Goal: Task Accomplishment & Management: Use online tool/utility

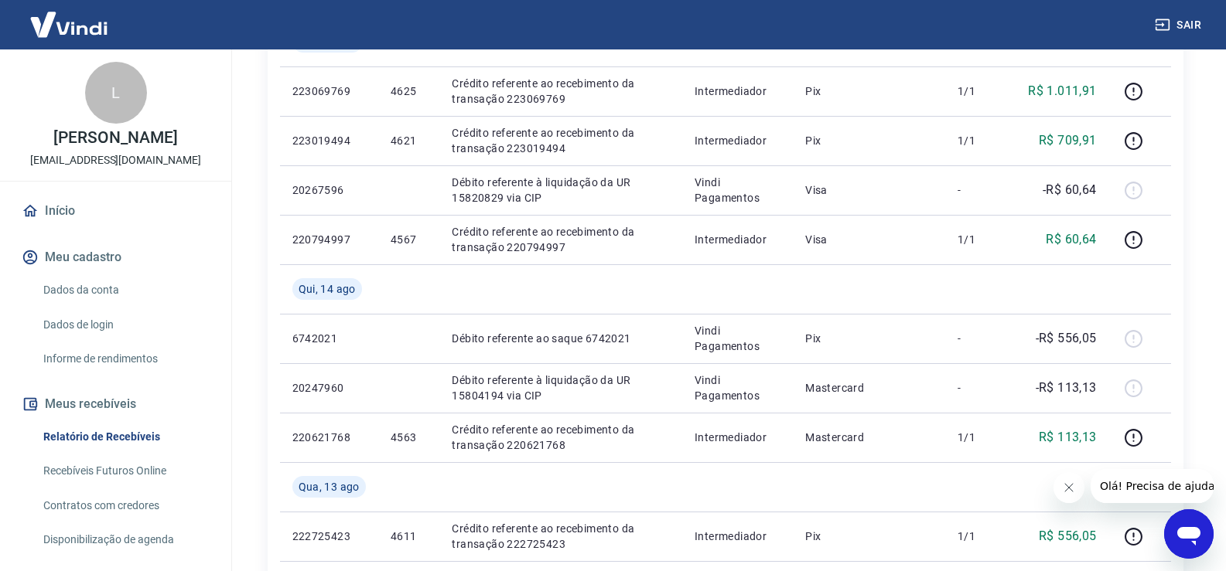
scroll to position [619, 0]
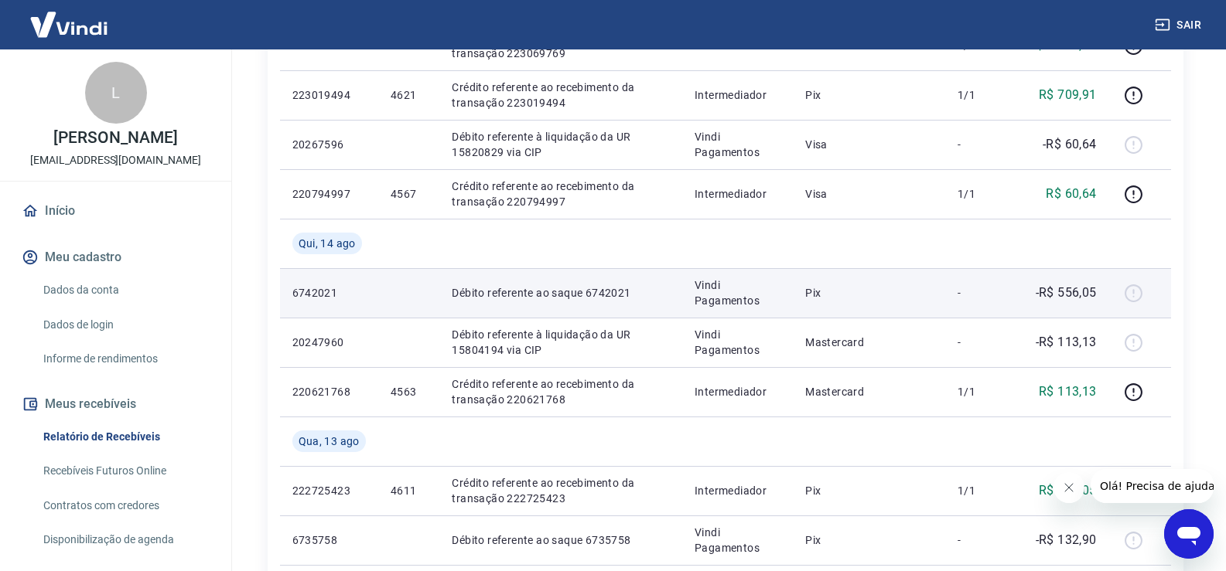
click at [1030, 309] on td "-R$ 556,05" at bounding box center [1061, 292] width 93 height 49
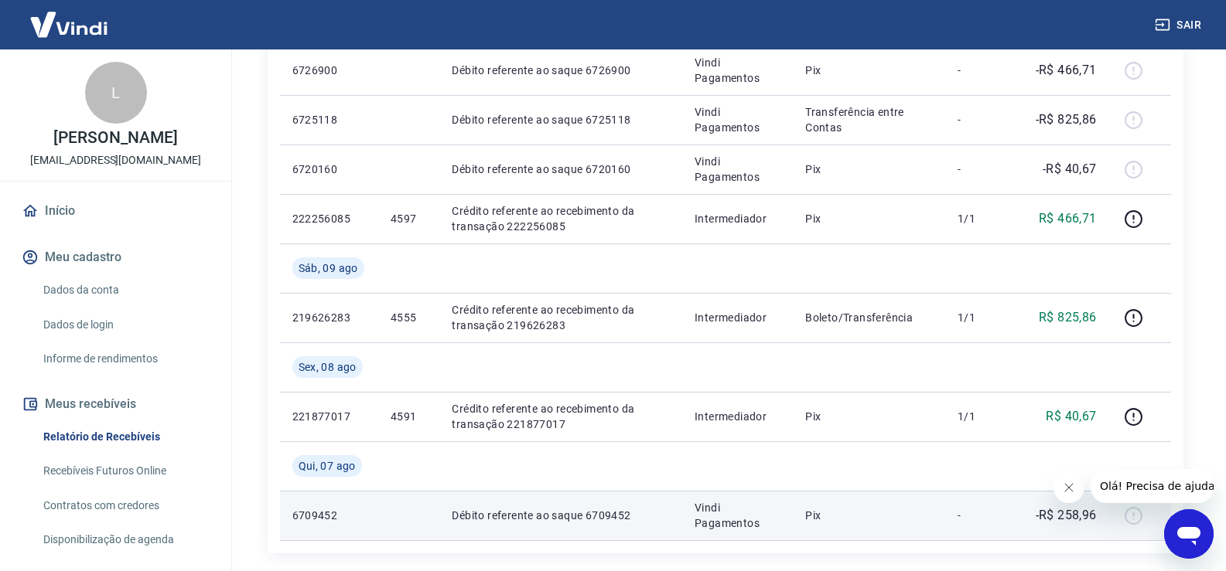
scroll to position [1315, 0]
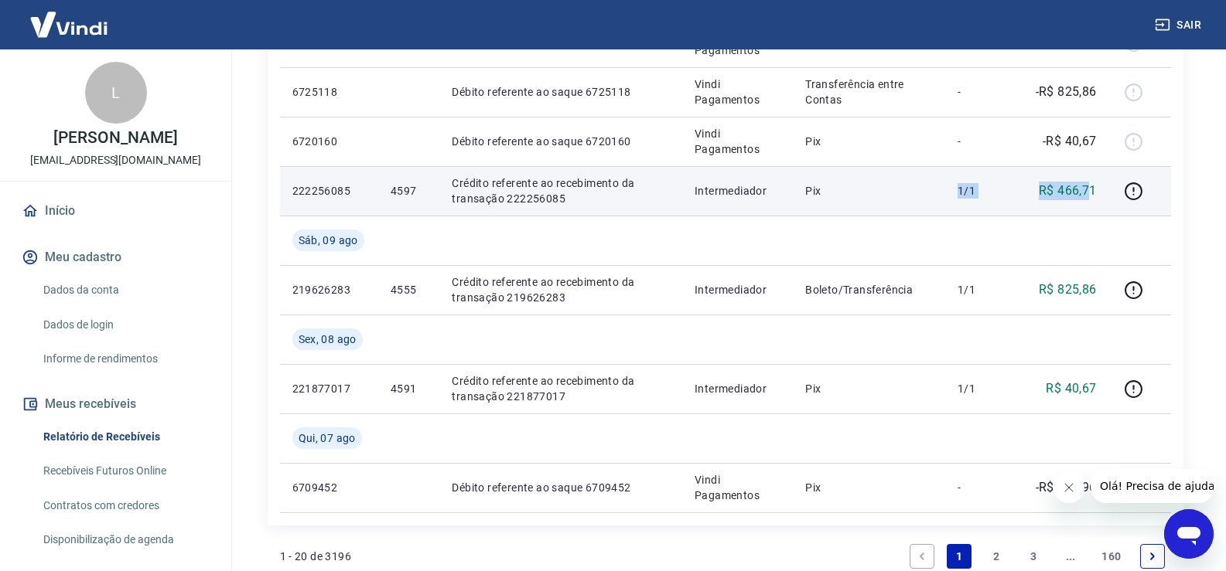
drag, startPoint x: 1088, startPoint y: 186, endPoint x: 805, endPoint y: 187, distance: 283.0
click at [819, 185] on tr "222256085 4597 Crédito referente ao recebimento da transação 222256085 Intermed…" at bounding box center [725, 190] width 891 height 49
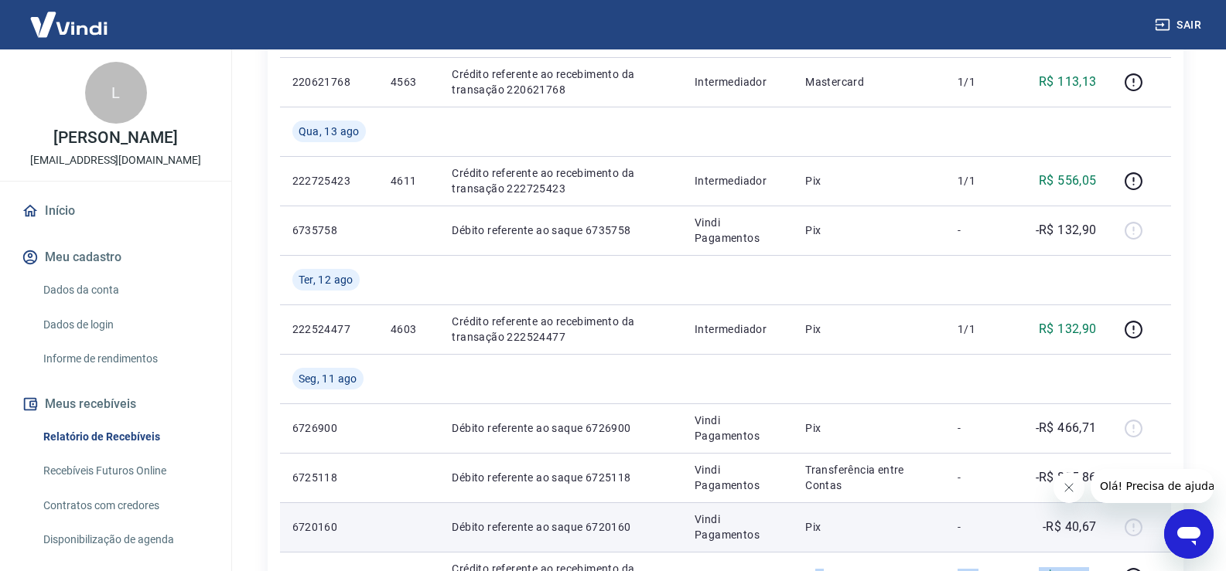
scroll to position [928, 0]
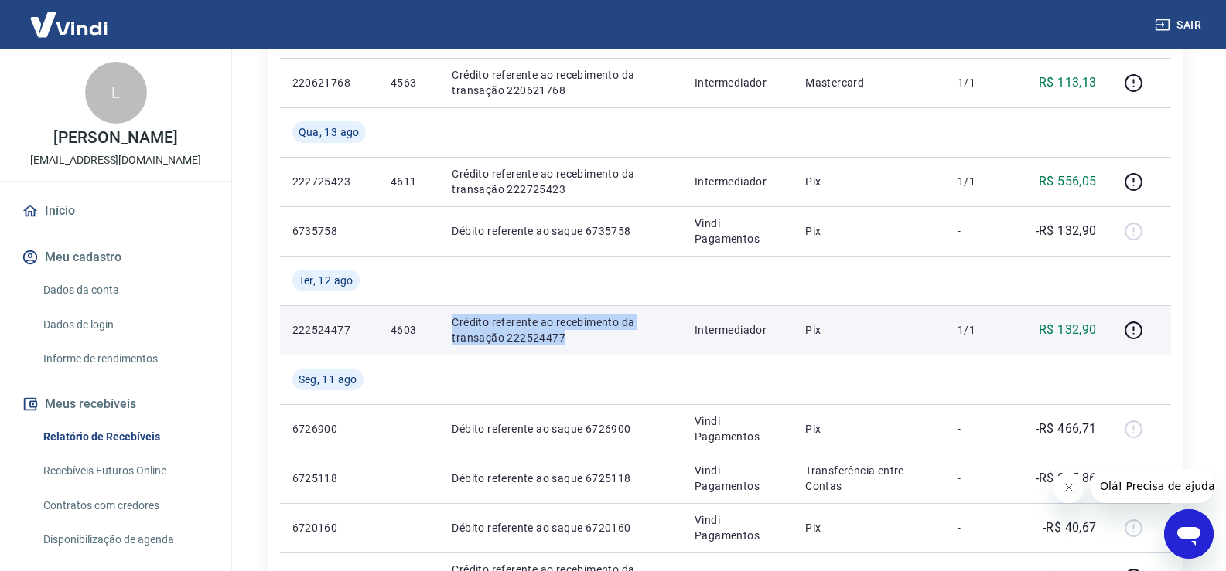
drag, startPoint x: 448, startPoint y: 317, endPoint x: 584, endPoint y: 332, distance: 136.9
click at [584, 332] on td "Crédito referente ao recebimento da transação 222524477" at bounding box center [560, 329] width 243 height 49
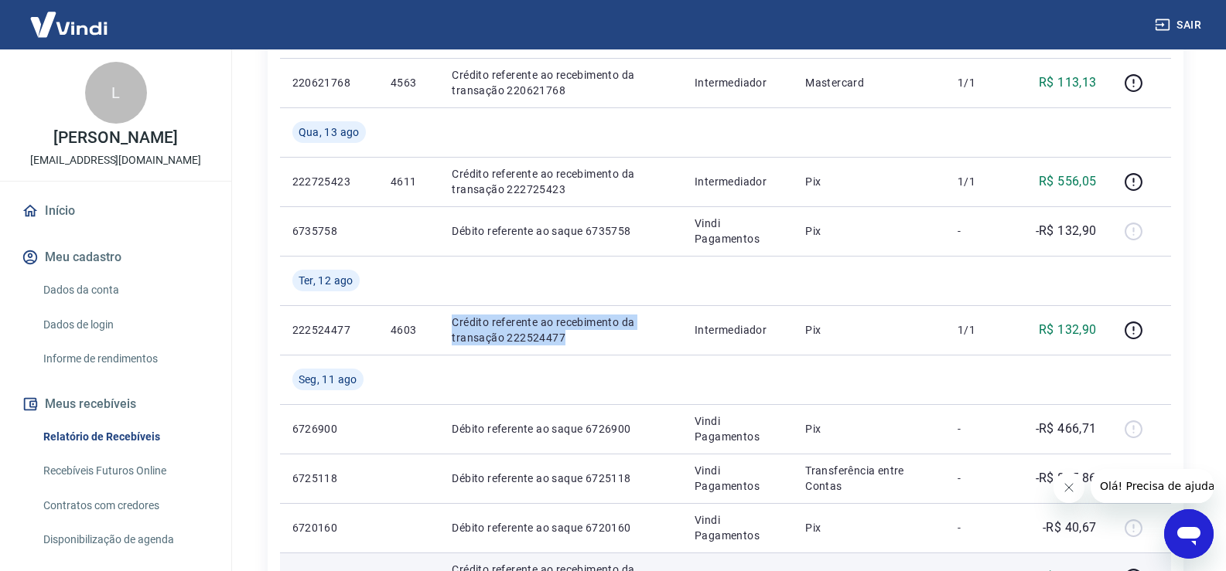
copy p "Crédito referente ao recebimento da transação 222524477"
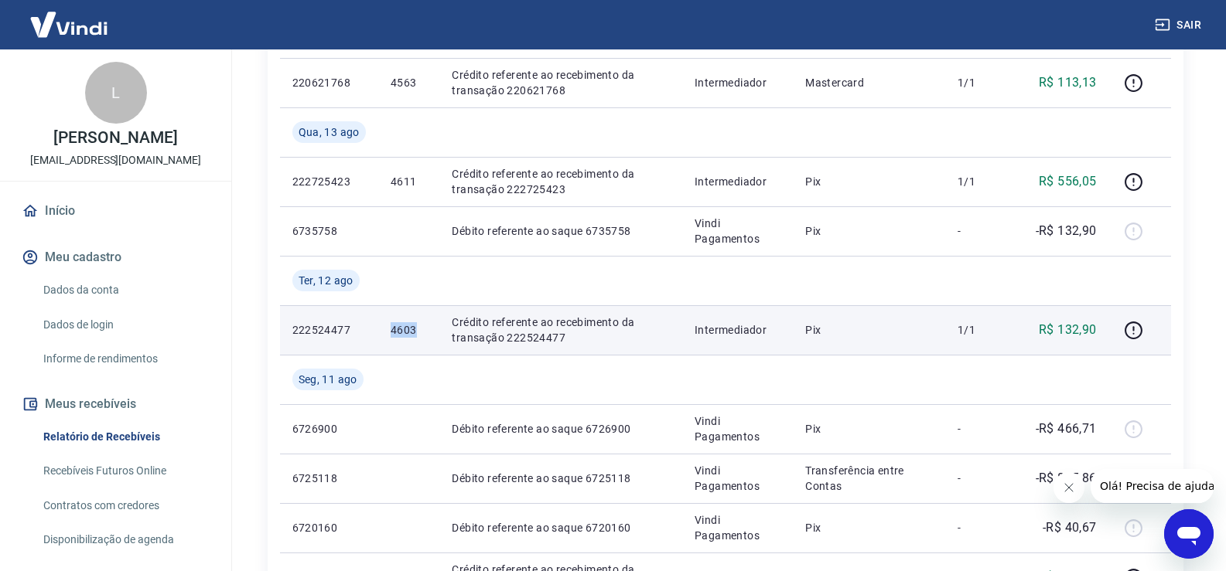
drag, startPoint x: 385, startPoint y: 322, endPoint x: 413, endPoint y: 328, distance: 28.4
click at [413, 328] on td "4603" at bounding box center [408, 329] width 61 height 49
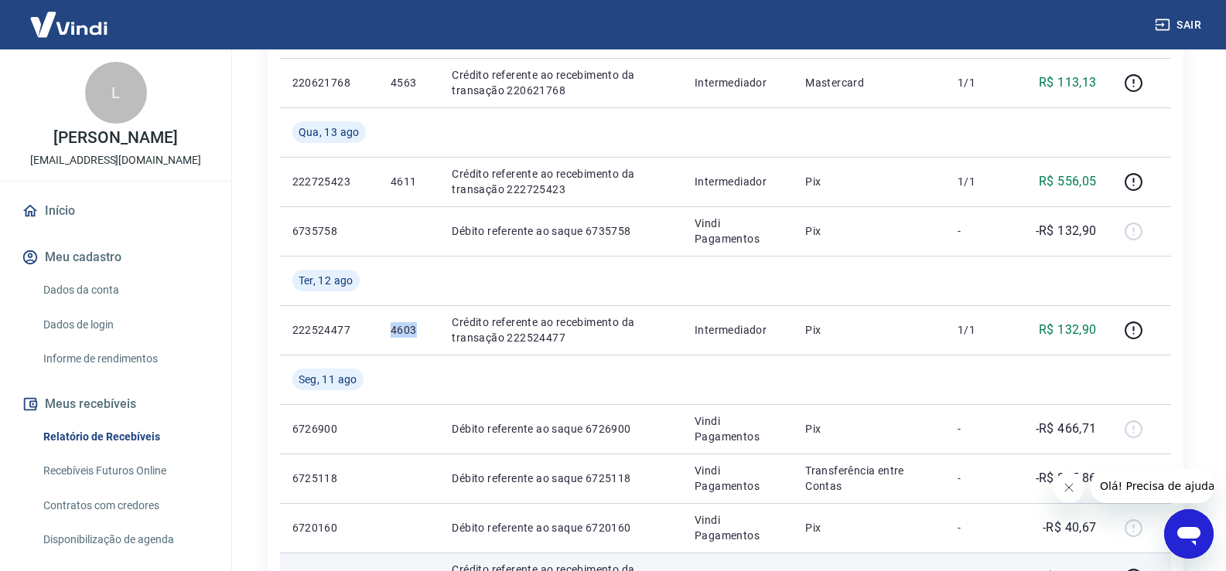
copy p "4603"
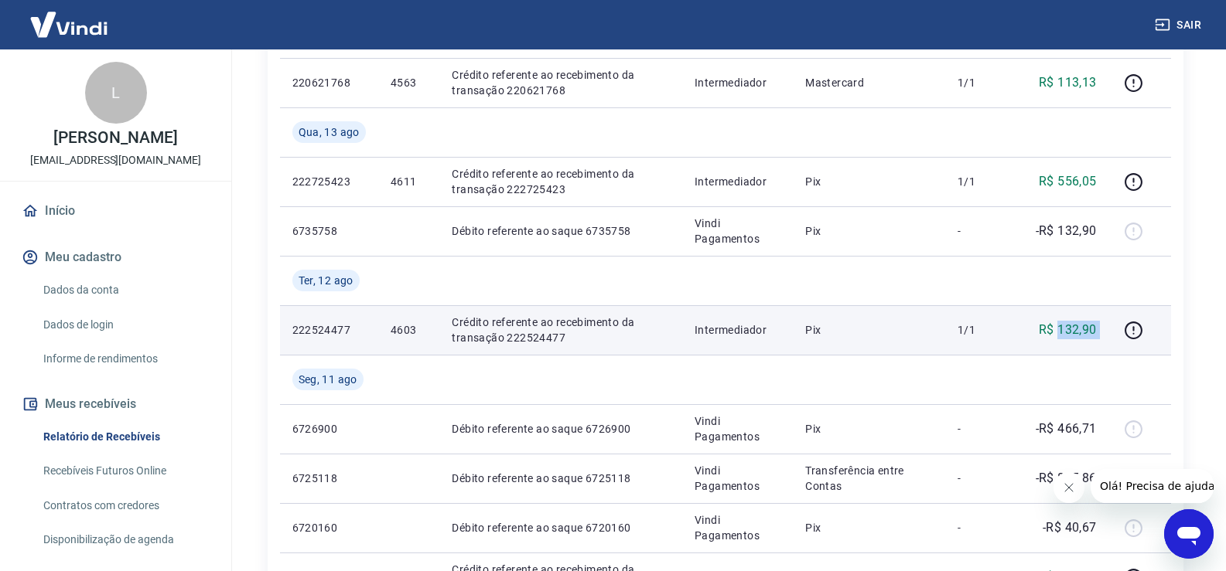
drag, startPoint x: 1108, startPoint y: 328, endPoint x: 1059, endPoint y: 326, distance: 48.7
click at [1059, 326] on tr "222524477 4603 Crédito referente ao recebimento da transação 222524477 Intermed…" at bounding box center [725, 329] width 891 height 49
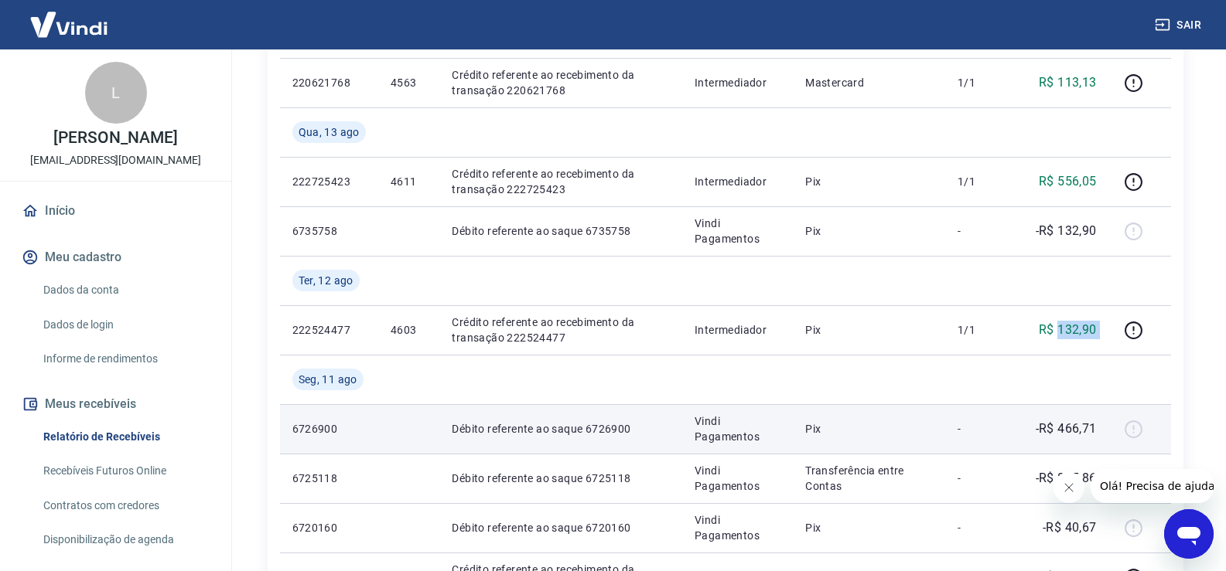
copy tr "132,90"
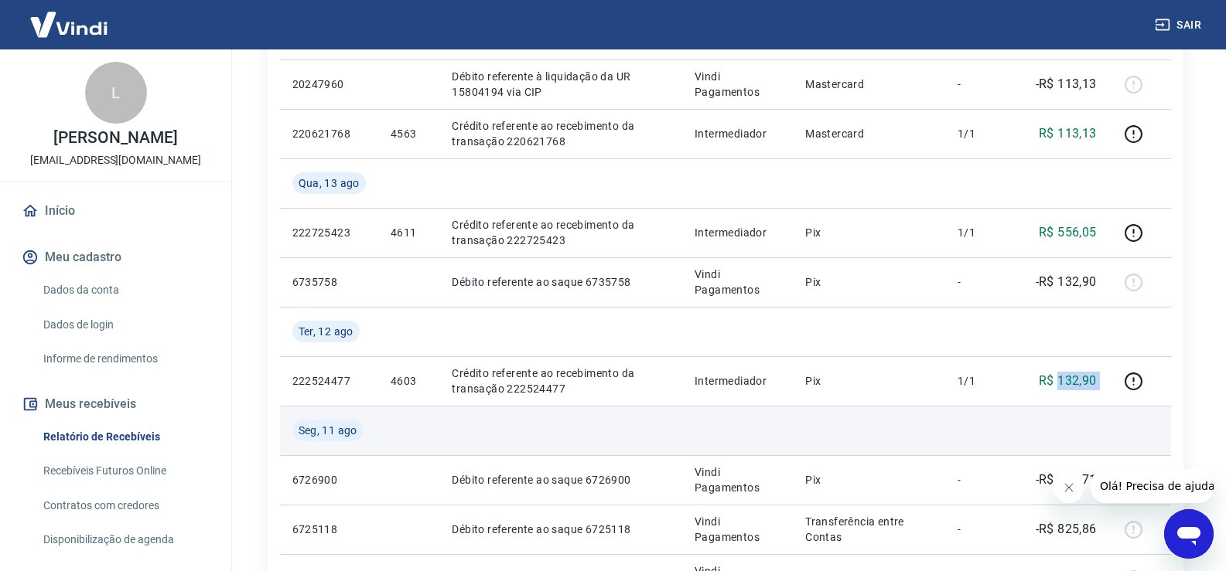
scroll to position [773, 0]
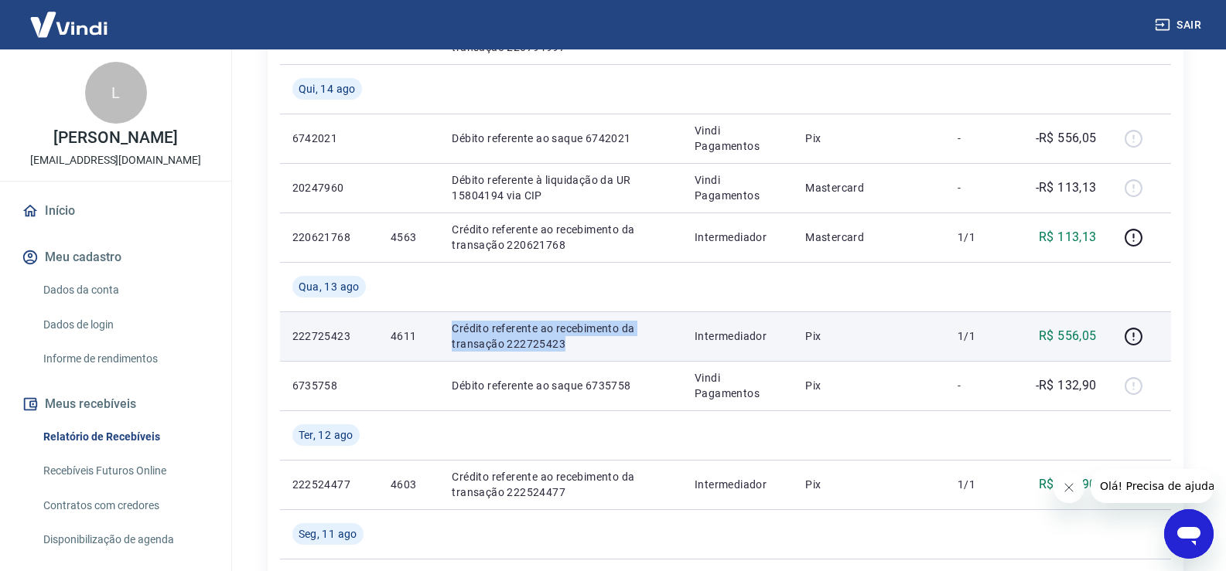
drag, startPoint x: 443, startPoint y: 326, endPoint x: 564, endPoint y: 336, distance: 121.1
click at [564, 336] on td "Crédito referente ao recebimento da transação 222725423" at bounding box center [560, 336] width 243 height 49
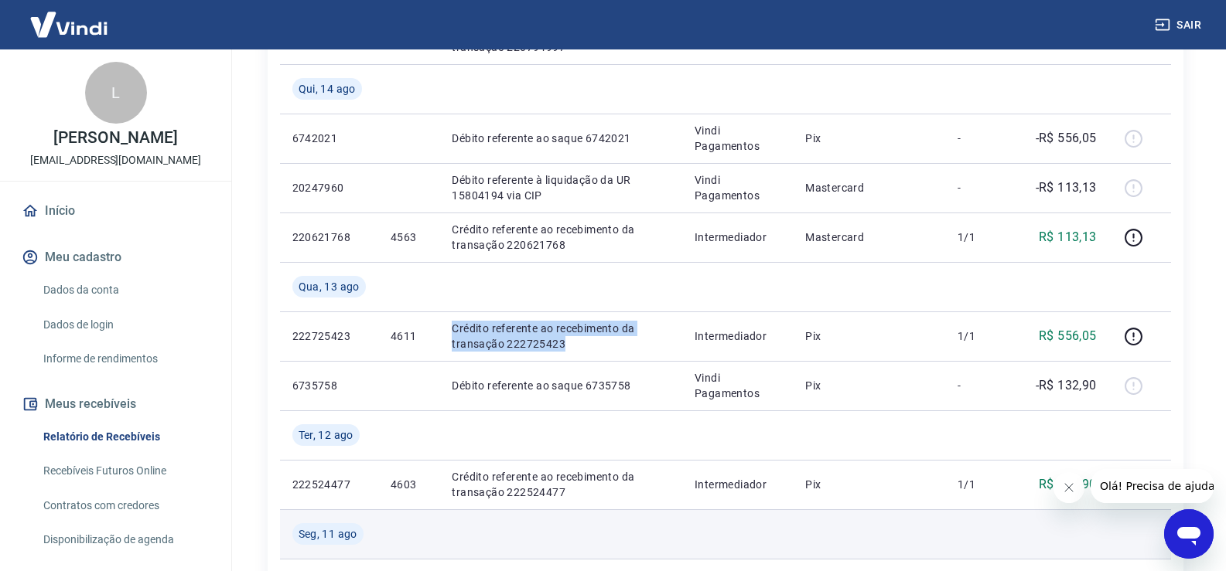
copy p "Crédito referente ao recebimento da transação 222725423"
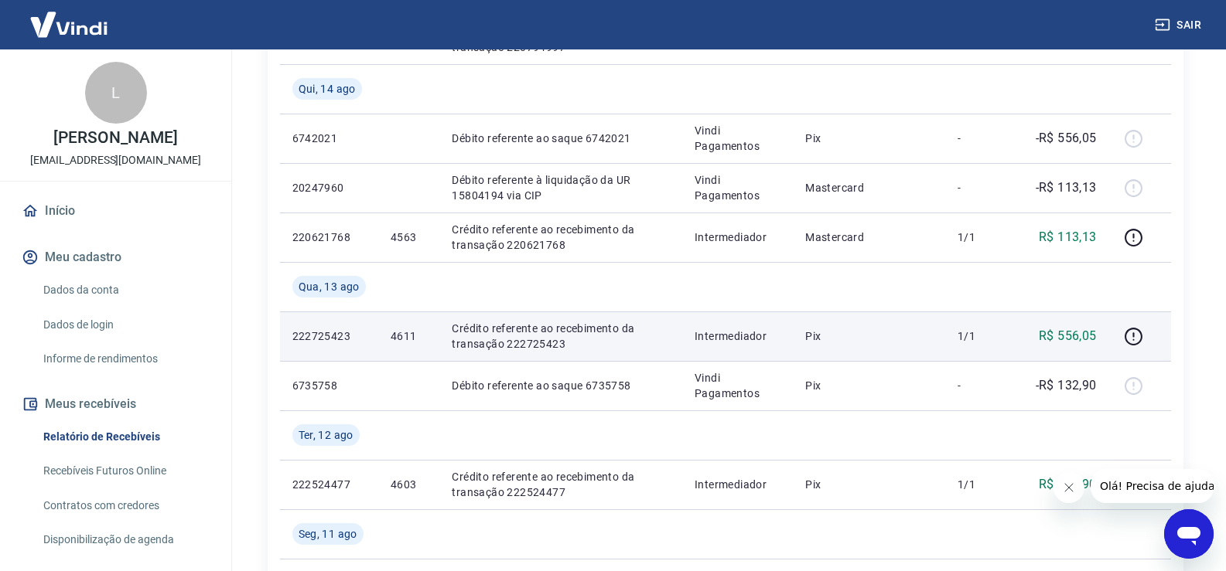
click at [397, 332] on p "4611" at bounding box center [409, 336] width 36 height 15
drag, startPoint x: 391, startPoint y: 332, endPoint x: 414, endPoint y: 333, distance: 23.2
click at [414, 333] on td "4611" at bounding box center [408, 336] width 61 height 49
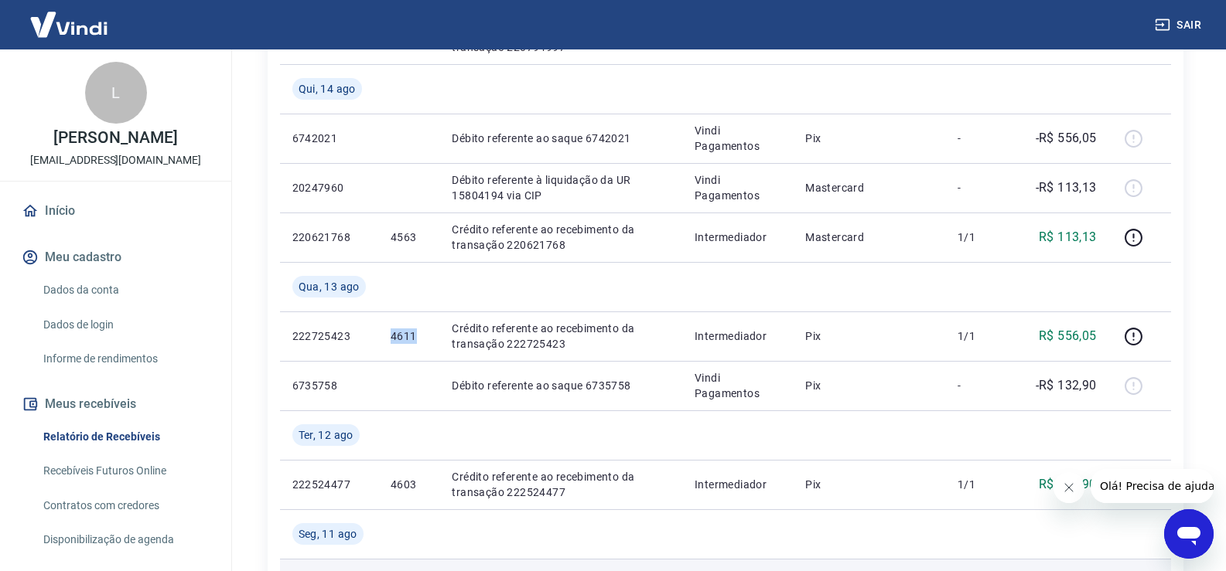
copy p "4611"
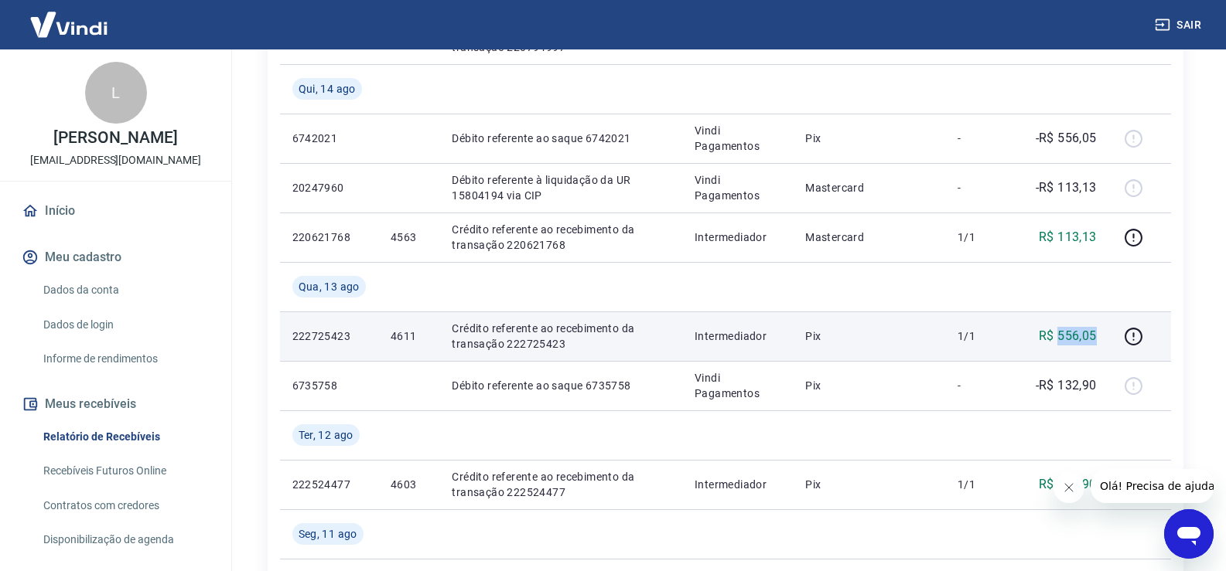
drag, startPoint x: 1098, startPoint y: 331, endPoint x: 1059, endPoint y: 325, distance: 39.2
click at [1059, 325] on td "R$ 556,05" at bounding box center [1061, 336] width 93 height 49
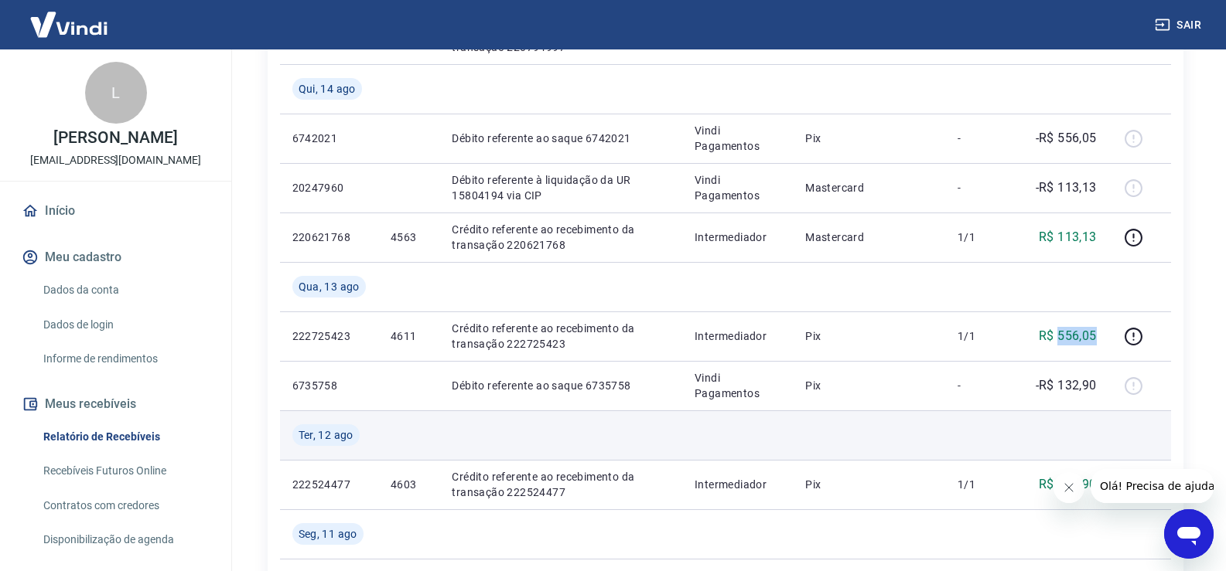
copy p "556,05"
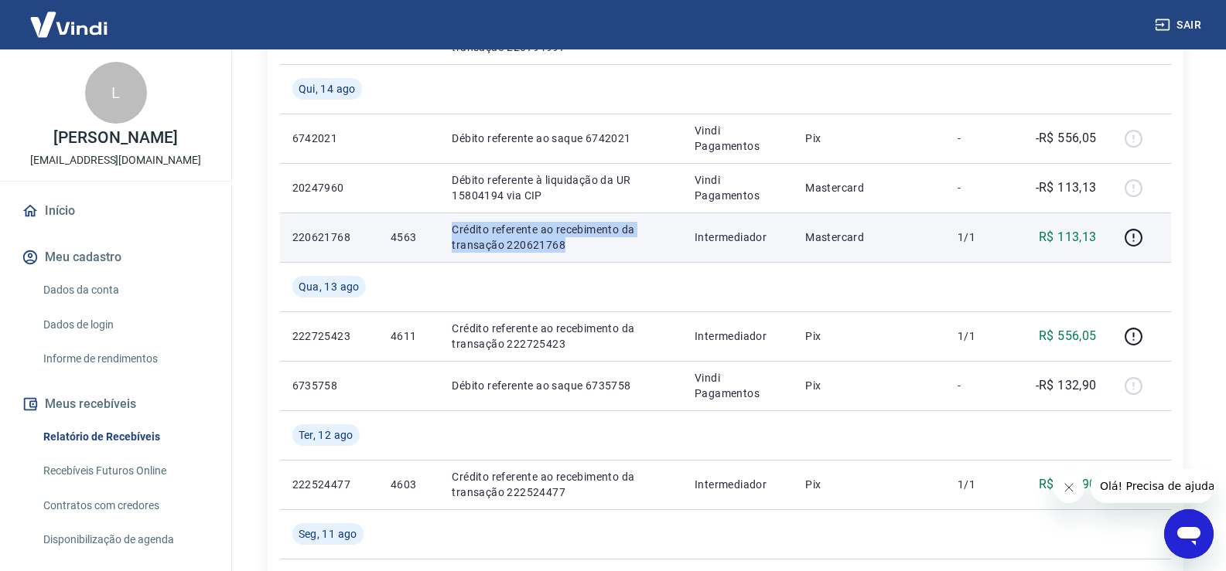
drag, startPoint x: 451, startPoint y: 234, endPoint x: 571, endPoint y: 248, distance: 121.5
click at [571, 248] on p "Crédito referente ao recebimento da transação 220621768" at bounding box center [561, 237] width 218 height 31
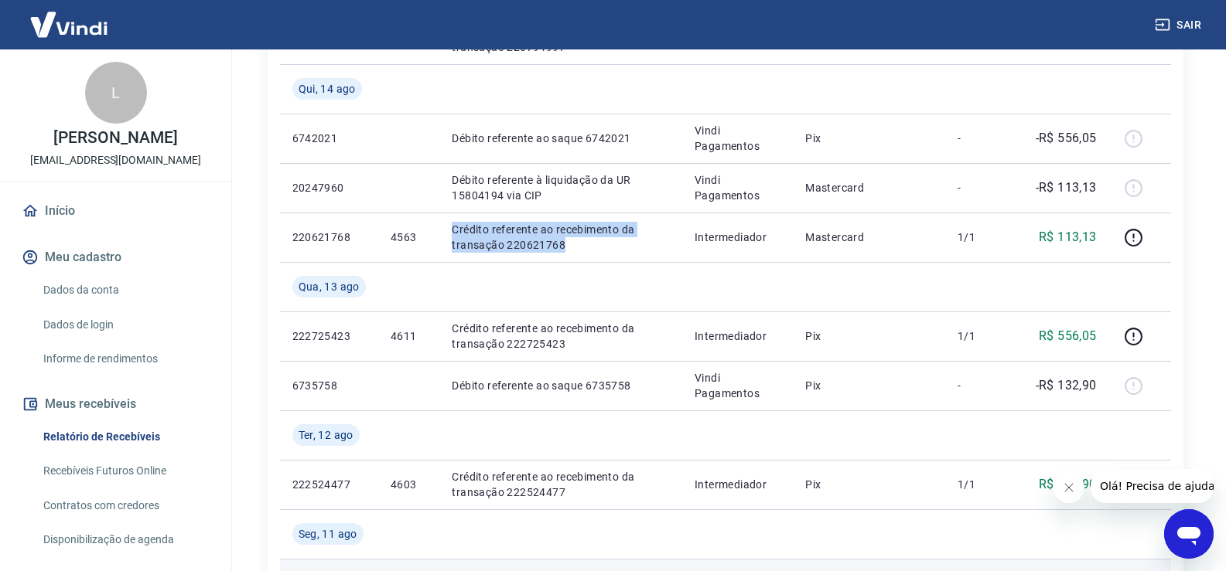
copy p "Crédito referente ao recebimento da transação 220621768"
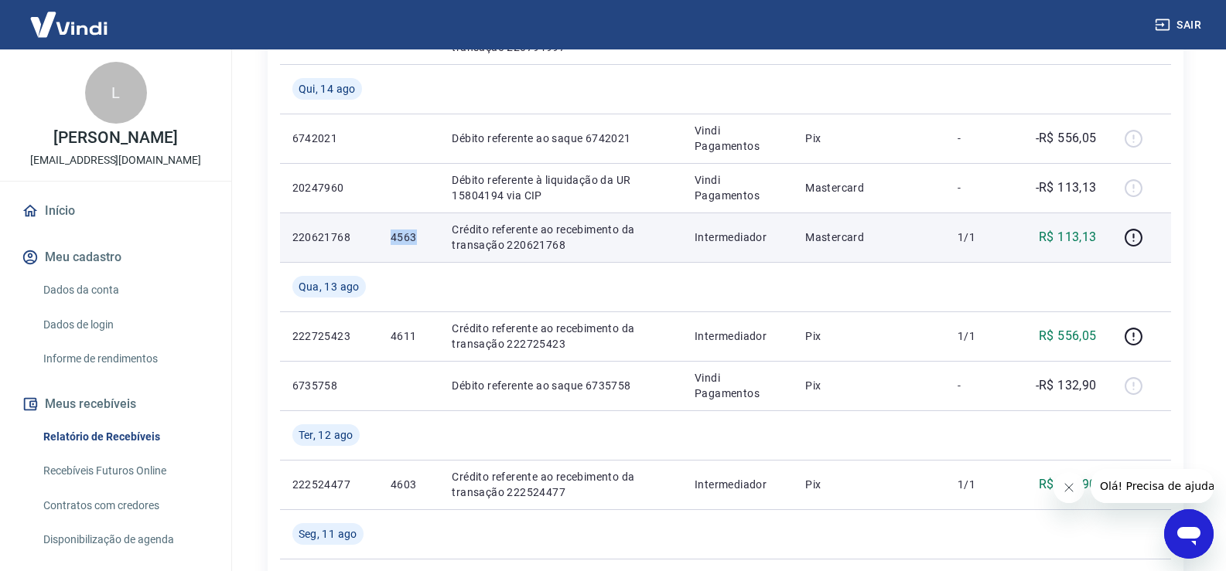
drag, startPoint x: 380, startPoint y: 235, endPoint x: 418, endPoint y: 233, distance: 38.7
click at [418, 233] on td "4563" at bounding box center [408, 237] width 61 height 49
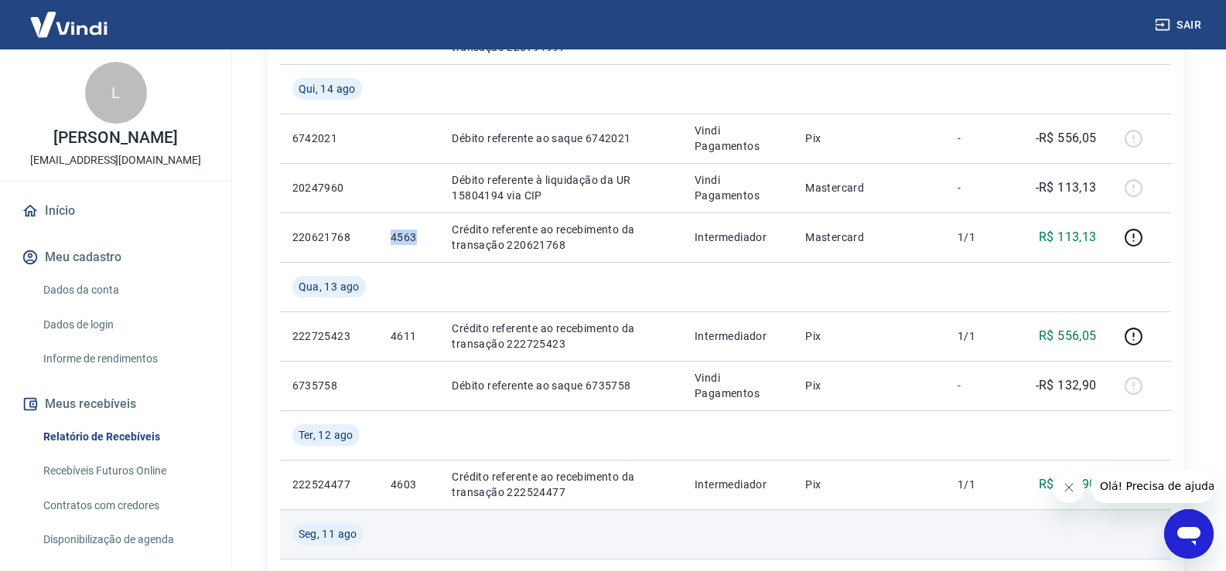
copy p "4563"
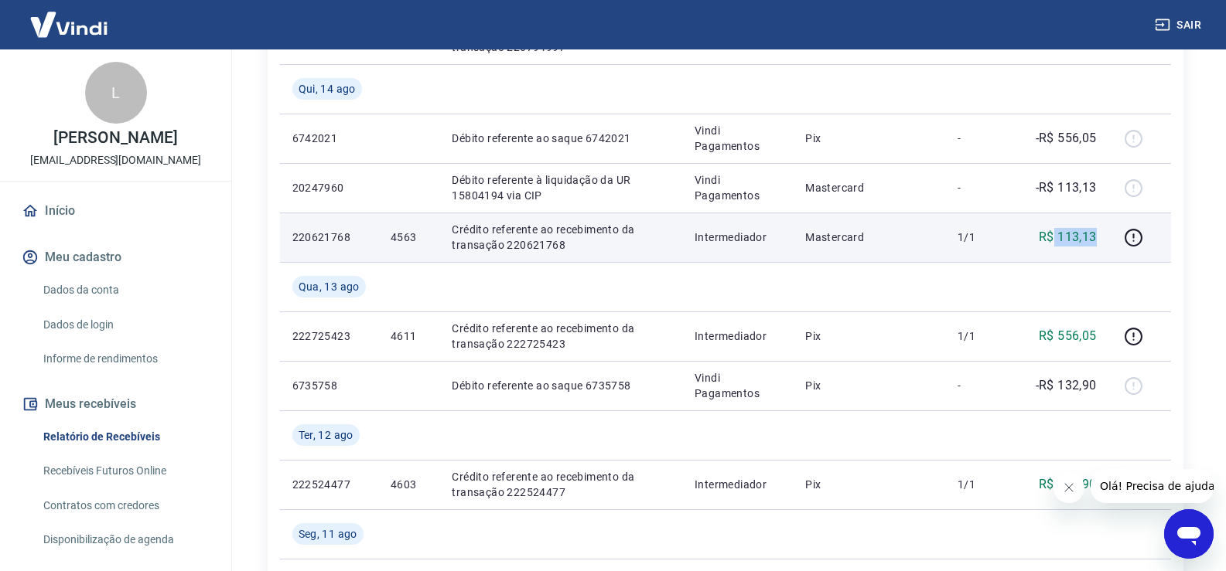
drag, startPoint x: 1097, startPoint y: 235, endPoint x: 1056, endPoint y: 229, distance: 41.4
click at [1056, 229] on p "R$ 113,13" at bounding box center [1068, 237] width 58 height 19
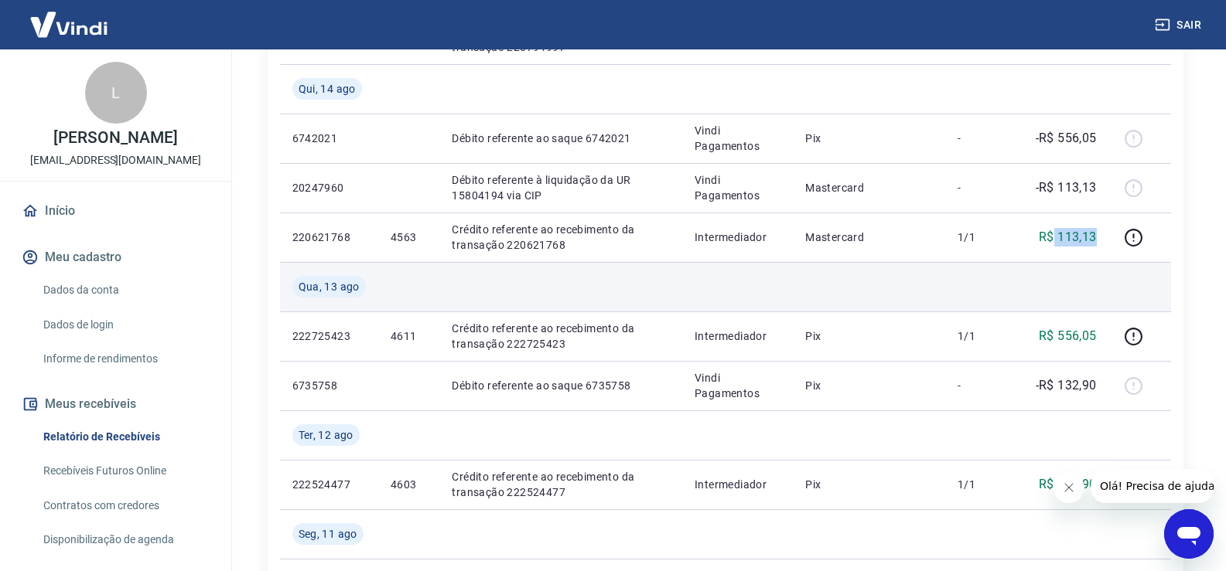
copy p "113,13"
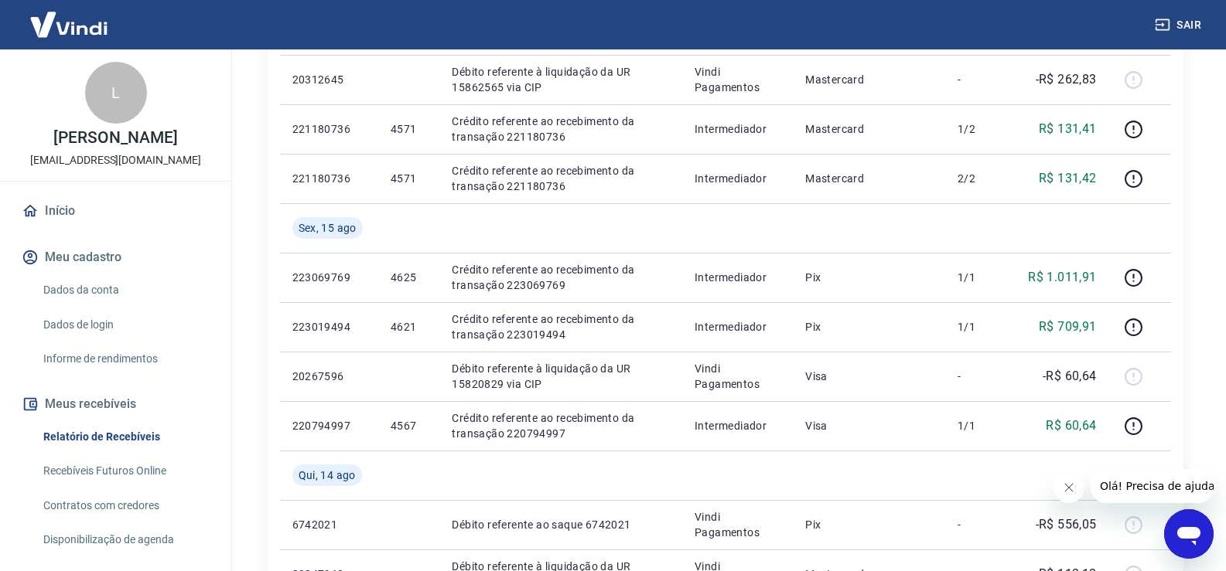
scroll to position [464, 0]
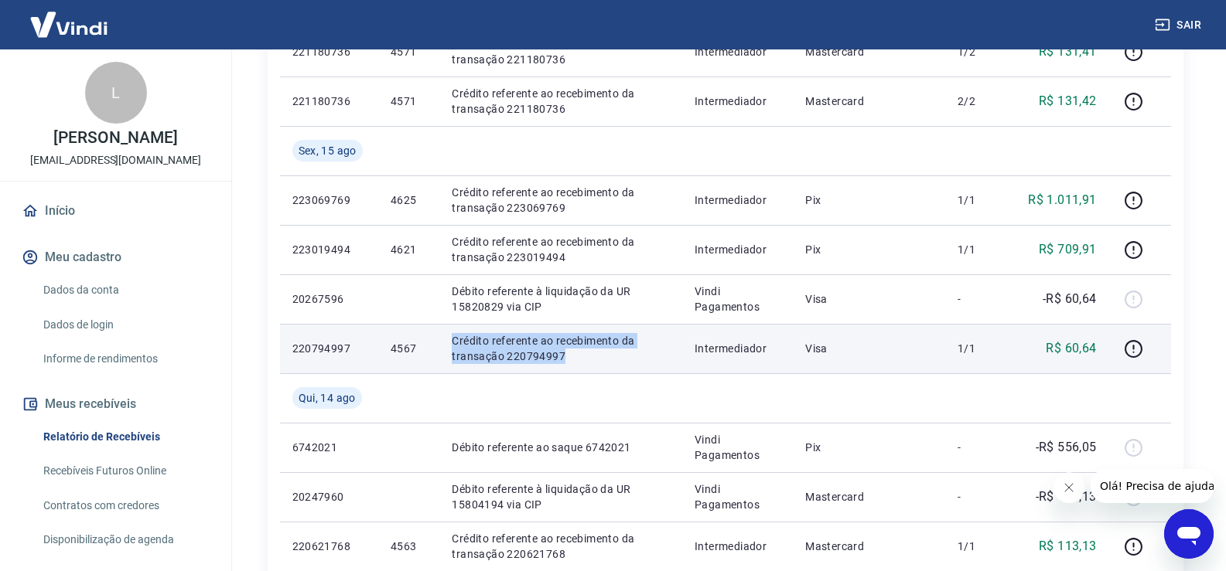
drag, startPoint x: 438, startPoint y: 336, endPoint x: 572, endPoint y: 351, distance: 135.4
click at [572, 351] on td "Crédito referente ao recebimento da transação 220794997" at bounding box center [560, 348] width 243 height 49
copy p "Crédito referente ao recebimento da transação 220794997"
drag, startPoint x: 383, startPoint y: 343, endPoint x: 413, endPoint y: 342, distance: 30.2
click at [413, 342] on td "4567" at bounding box center [408, 348] width 61 height 49
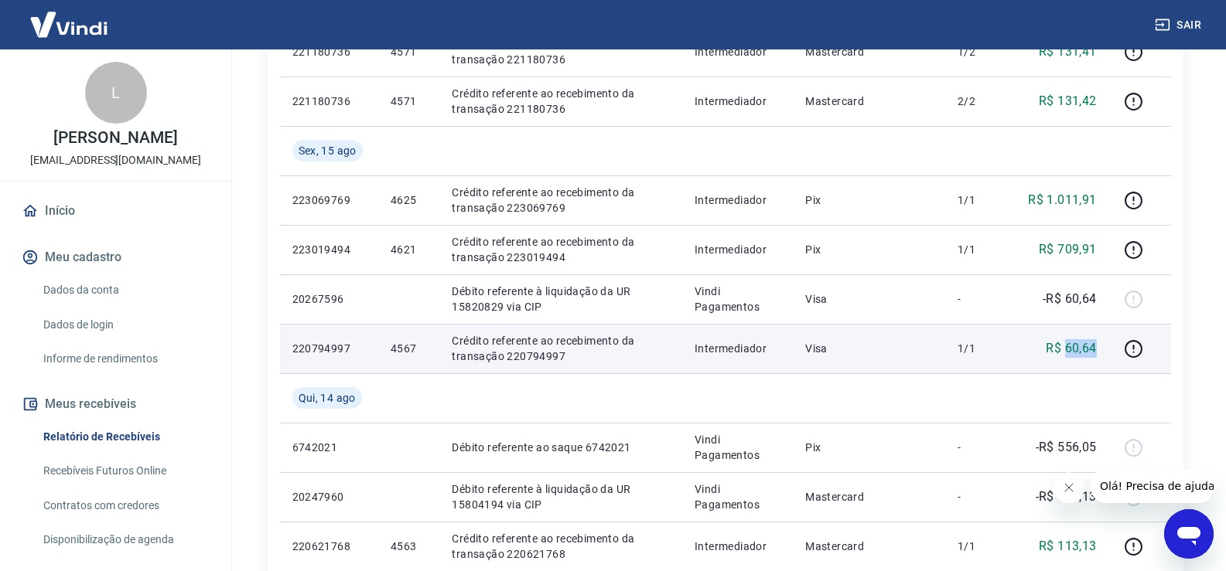
drag, startPoint x: 1108, startPoint y: 353, endPoint x: 1067, endPoint y: 359, distance: 41.4
click at [1067, 359] on td "R$ 60,64" at bounding box center [1061, 348] width 93 height 49
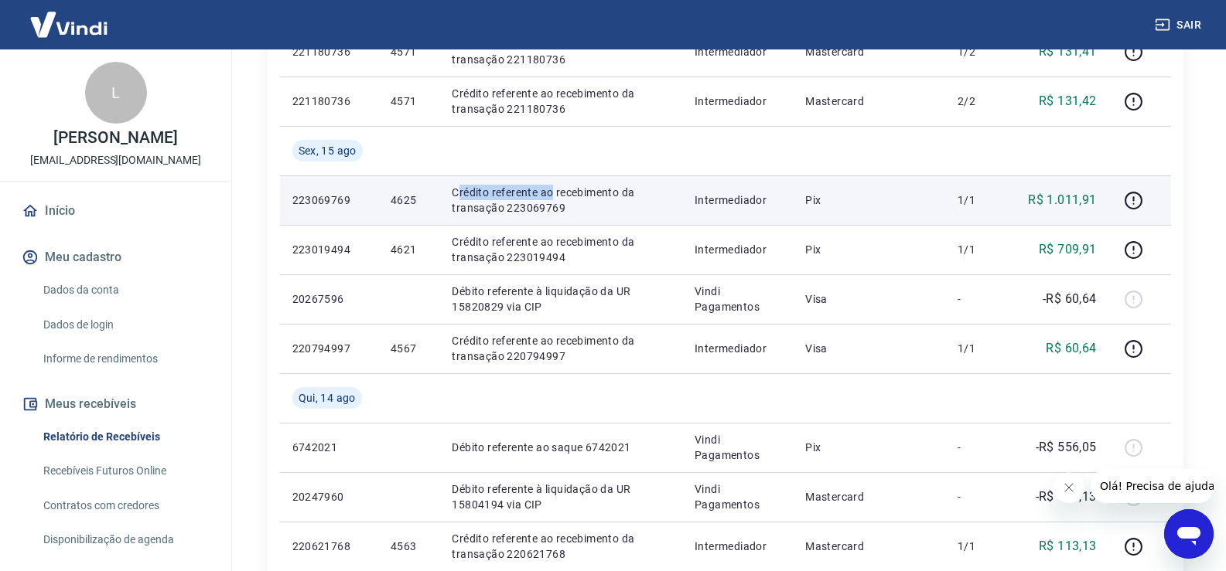
drag, startPoint x: 454, startPoint y: 186, endPoint x: 551, endPoint y: 198, distance: 98.1
click at [551, 198] on p "Crédito referente ao recebimento da transação 223069769" at bounding box center [561, 200] width 218 height 31
click at [493, 200] on p "Crédito referente ao recebimento da transação 223069769" at bounding box center [561, 200] width 218 height 31
drag, startPoint x: 447, startPoint y: 189, endPoint x: 573, endPoint y: 210, distance: 127.8
click at [576, 210] on td "Crédito referente ao recebimento da transação 223069769" at bounding box center [560, 200] width 243 height 49
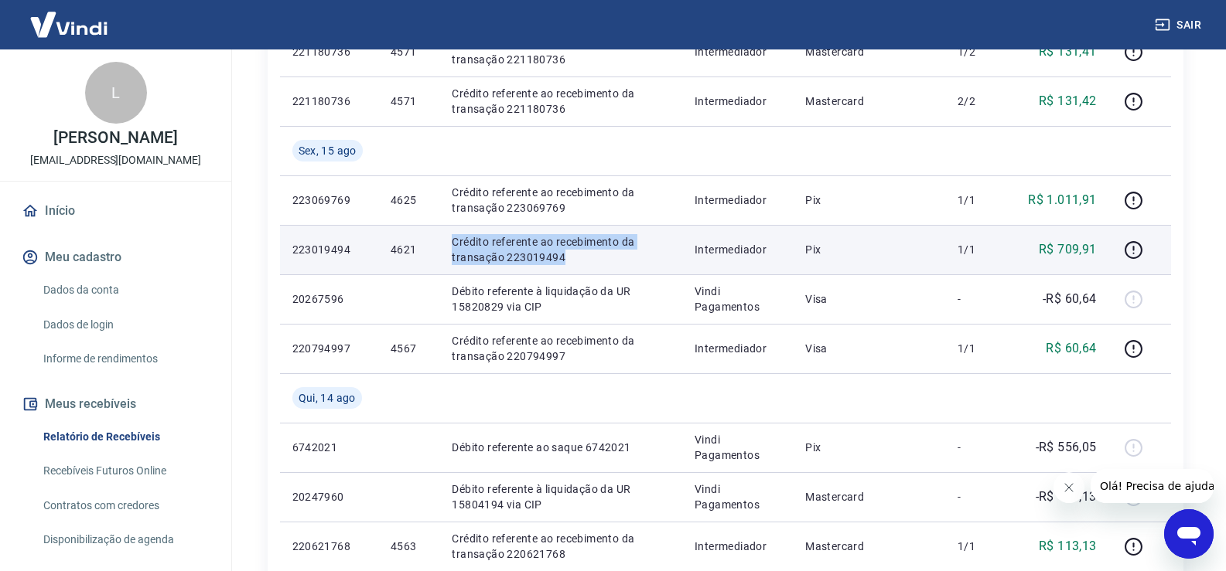
drag, startPoint x: 449, startPoint y: 238, endPoint x: 566, endPoint y: 260, distance: 118.8
click at [566, 260] on td "Crédito referente ao recebimento da transação 223019494" at bounding box center [560, 249] width 243 height 49
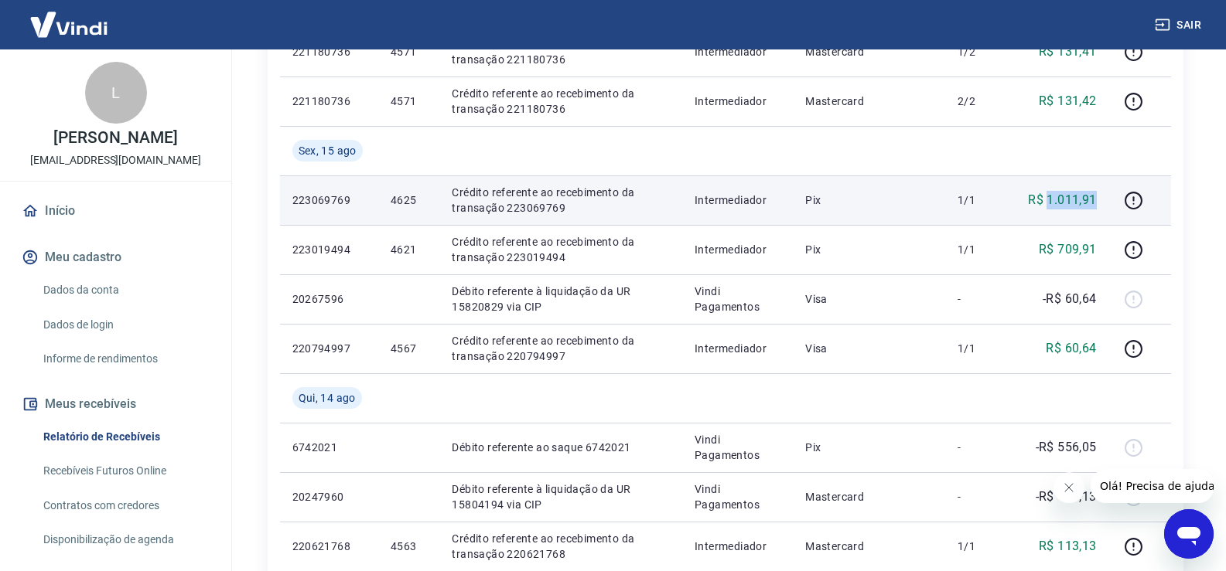
drag, startPoint x: 1049, startPoint y: 196, endPoint x: 1094, endPoint y: 197, distance: 44.9
click at [1094, 197] on p "R$ 1.011,91" at bounding box center [1062, 200] width 68 height 19
drag, startPoint x: 386, startPoint y: 197, endPoint x: 418, endPoint y: 200, distance: 32.6
click at [418, 200] on td "4625" at bounding box center [408, 200] width 61 height 49
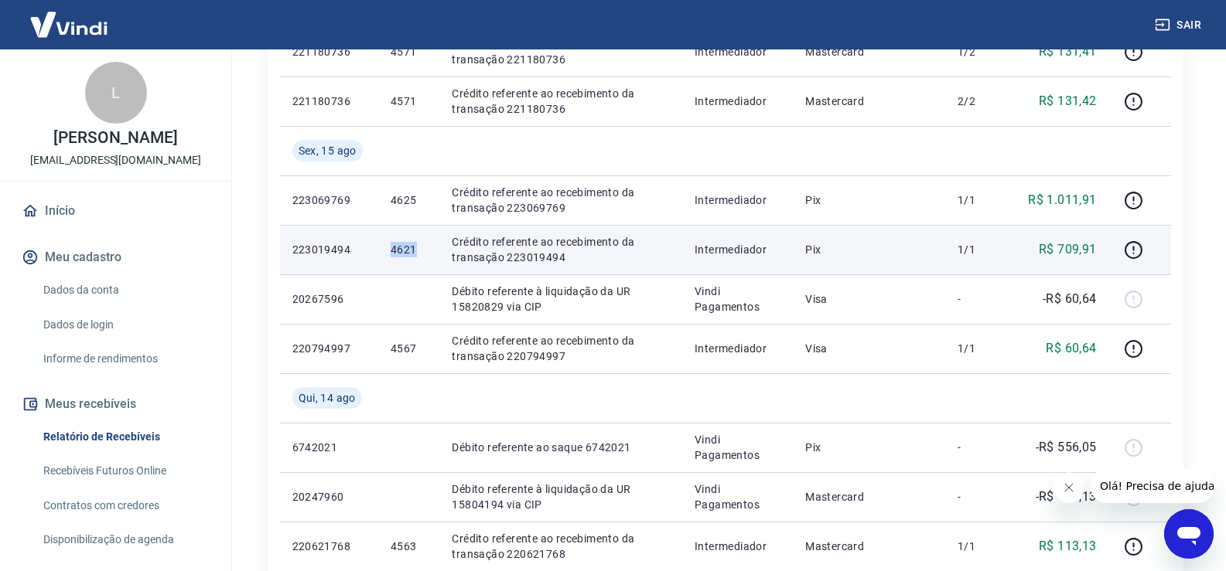
drag, startPoint x: 397, startPoint y: 249, endPoint x: 420, endPoint y: 251, distance: 23.3
click at [420, 251] on td "4621" at bounding box center [408, 249] width 61 height 49
drag, startPoint x: 1107, startPoint y: 243, endPoint x: 1060, endPoint y: 244, distance: 46.4
click at [1060, 244] on td "R$ 709,91" at bounding box center [1061, 249] width 93 height 49
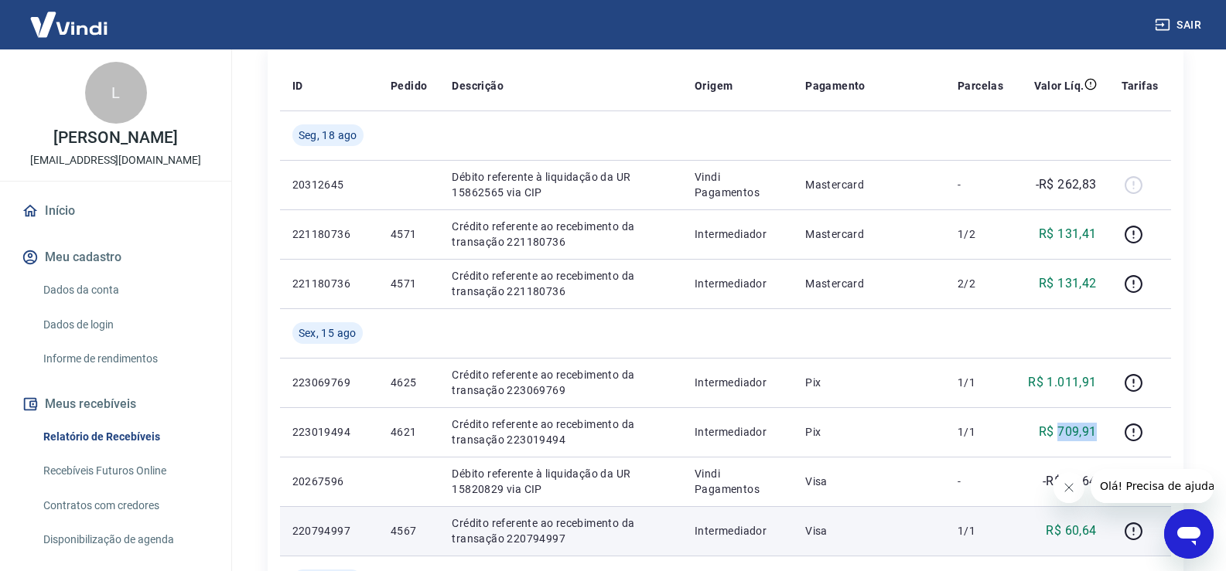
scroll to position [309, 0]
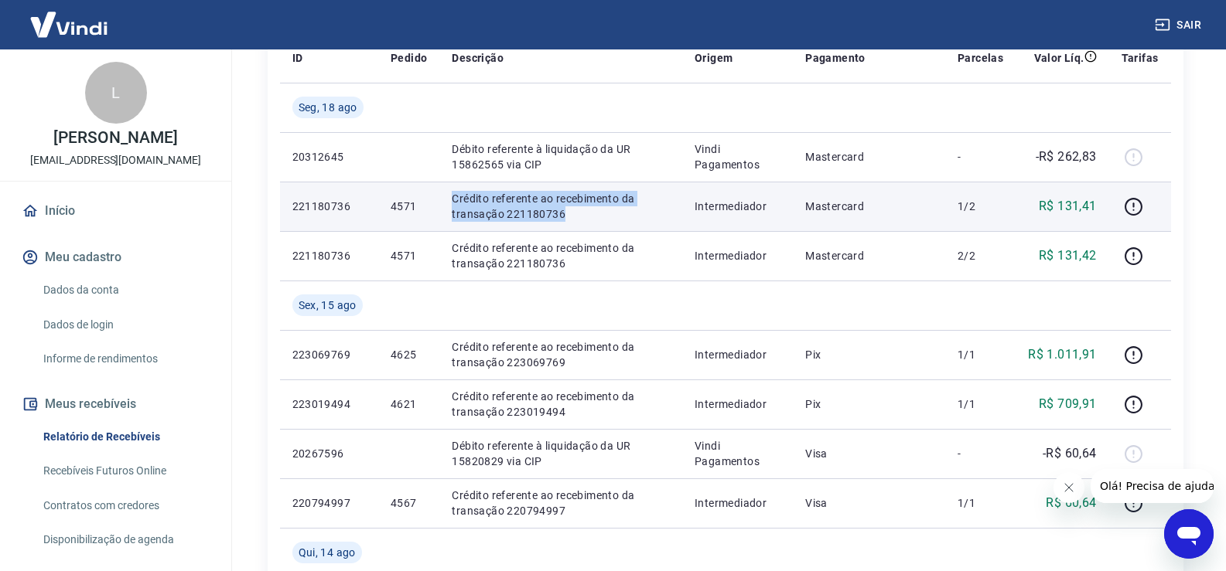
drag, startPoint x: 450, startPoint y: 197, endPoint x: 565, endPoint y: 208, distance: 115.0
click at [565, 208] on p "Crédito referente ao recebimento da transação 221180736" at bounding box center [561, 206] width 218 height 31
drag, startPoint x: 385, startPoint y: 210, endPoint x: 416, endPoint y: 209, distance: 31.0
click at [416, 209] on td "4571" at bounding box center [408, 206] width 61 height 49
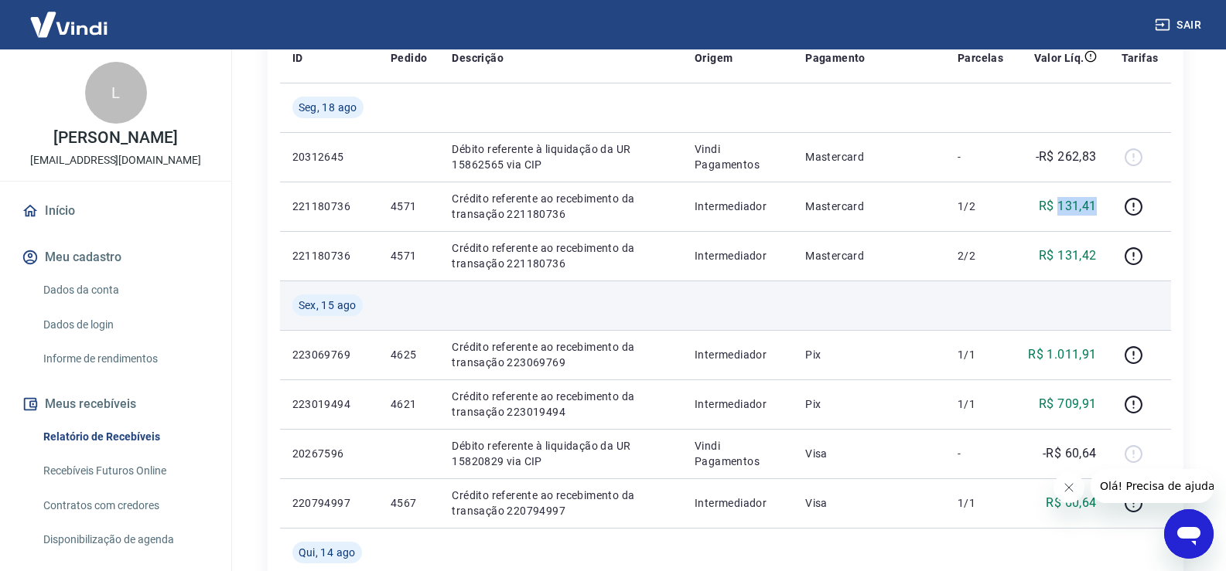
drag, startPoint x: 1097, startPoint y: 207, endPoint x: 858, endPoint y: 285, distance: 251.4
click at [1057, 206] on p "R$ 131,41" at bounding box center [1068, 206] width 58 height 19
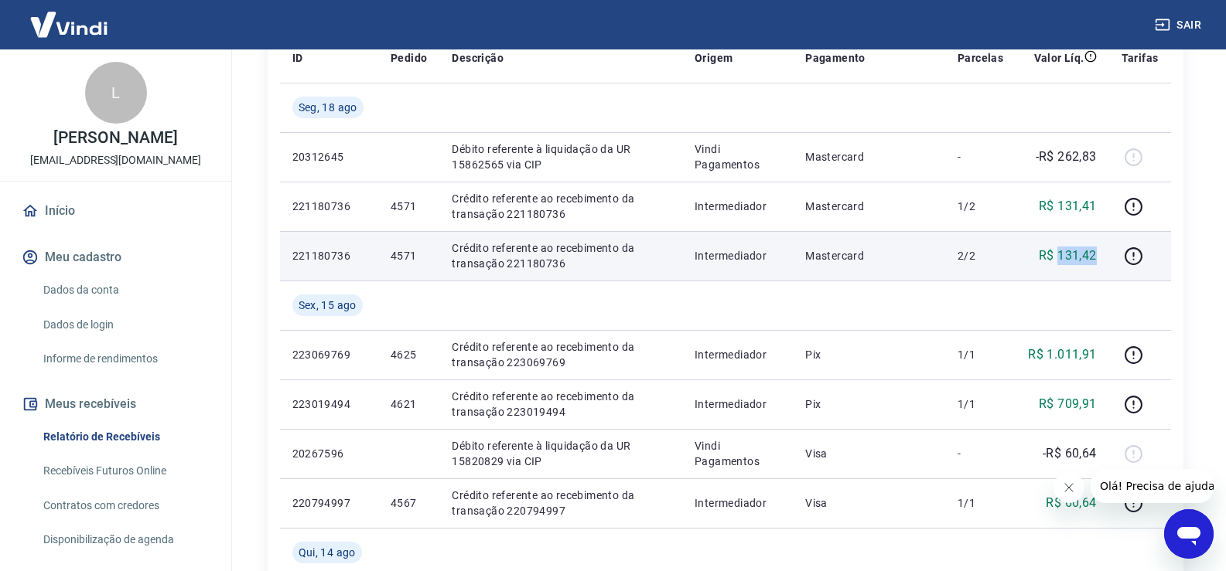
drag, startPoint x: 1097, startPoint y: 259, endPoint x: 1060, endPoint y: 261, distance: 36.4
click at [1060, 261] on p "R$ 131,42" at bounding box center [1068, 256] width 58 height 19
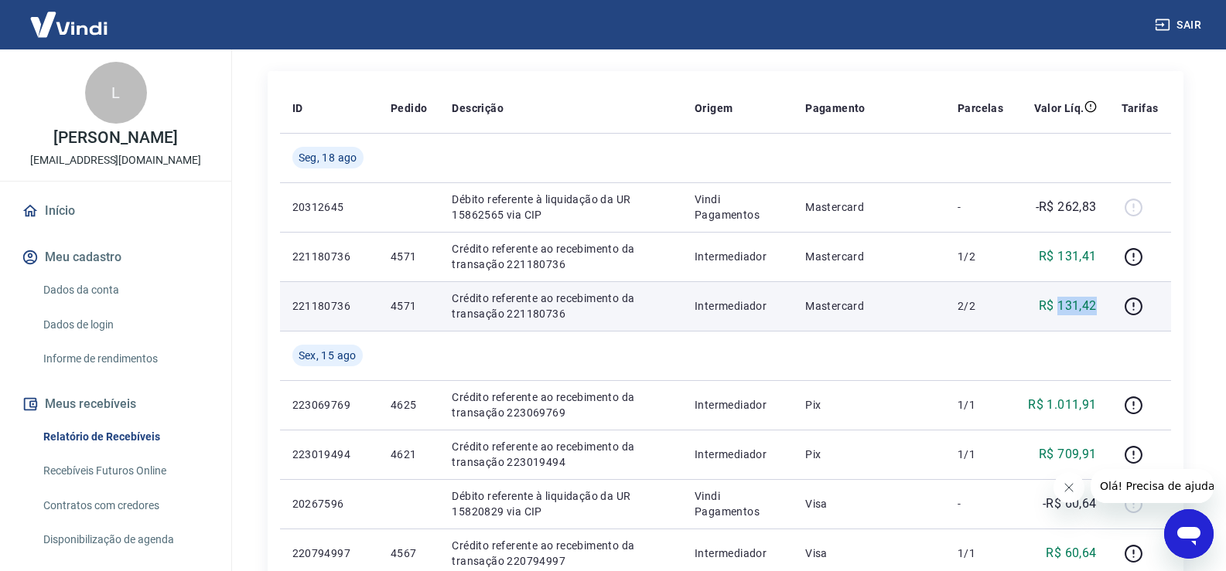
scroll to position [232, 0]
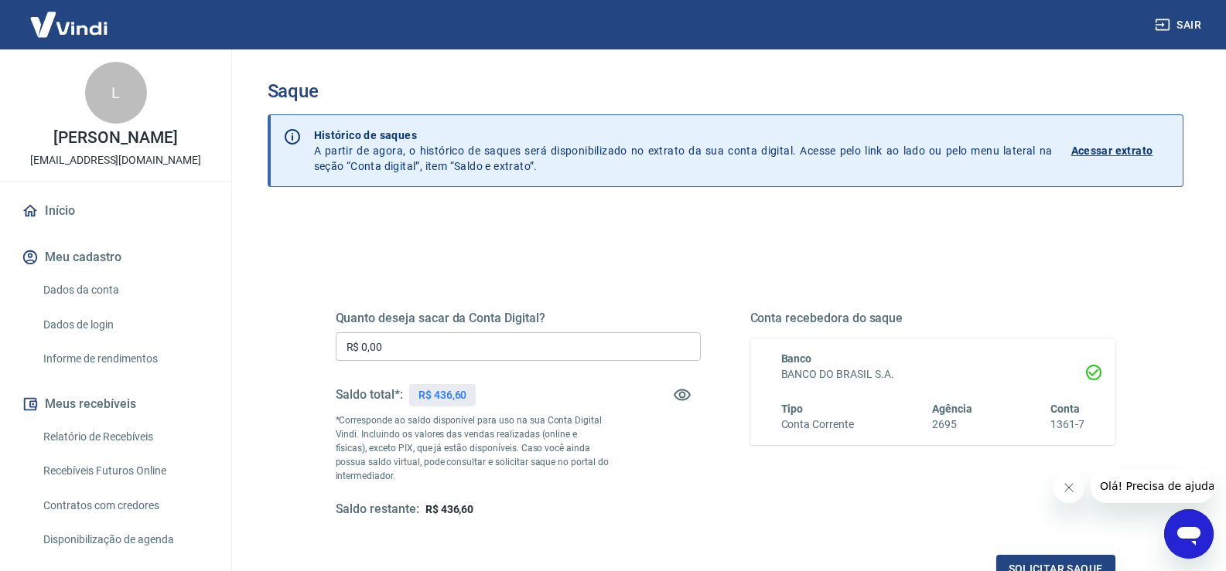
drag, startPoint x: 255, startPoint y: 353, endPoint x: 247, endPoint y: 349, distance: 9.7
click at [252, 353] on div "Saque Histórico de saques A partir de agora, o histórico de saques será disponi…" at bounding box center [725, 350] width 953 height 602
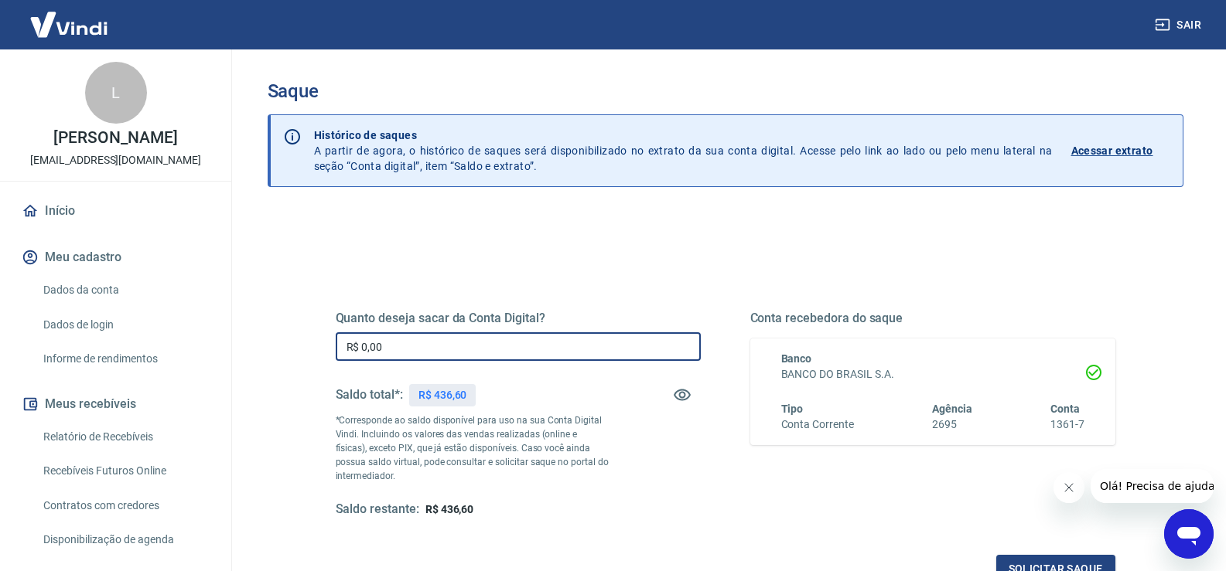
paste input "436,6"
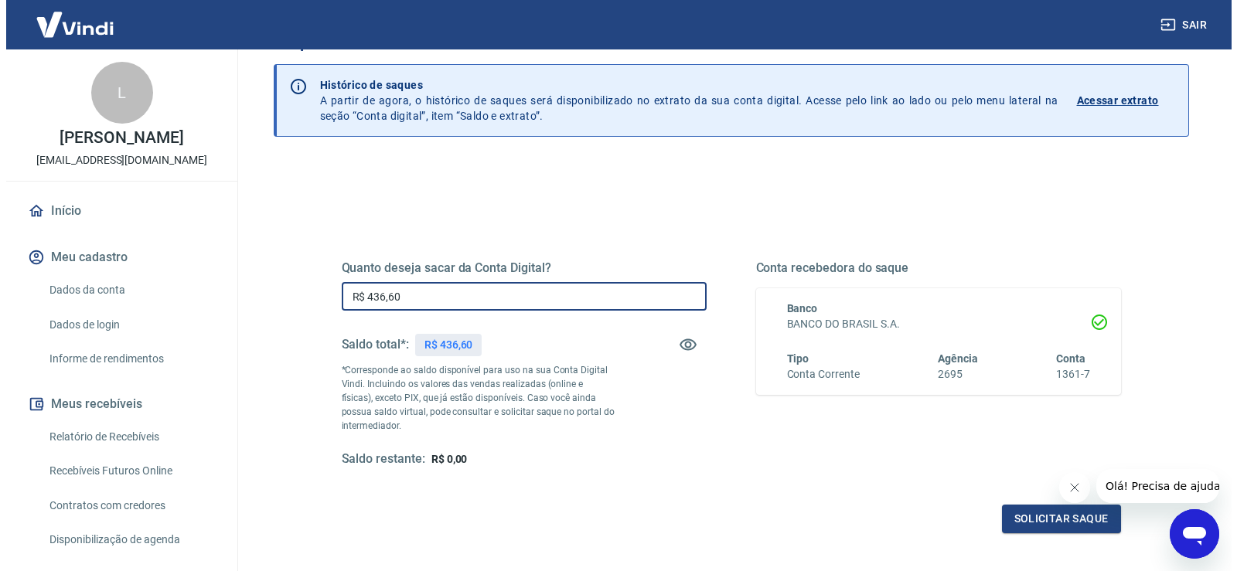
scroll to position [77, 0]
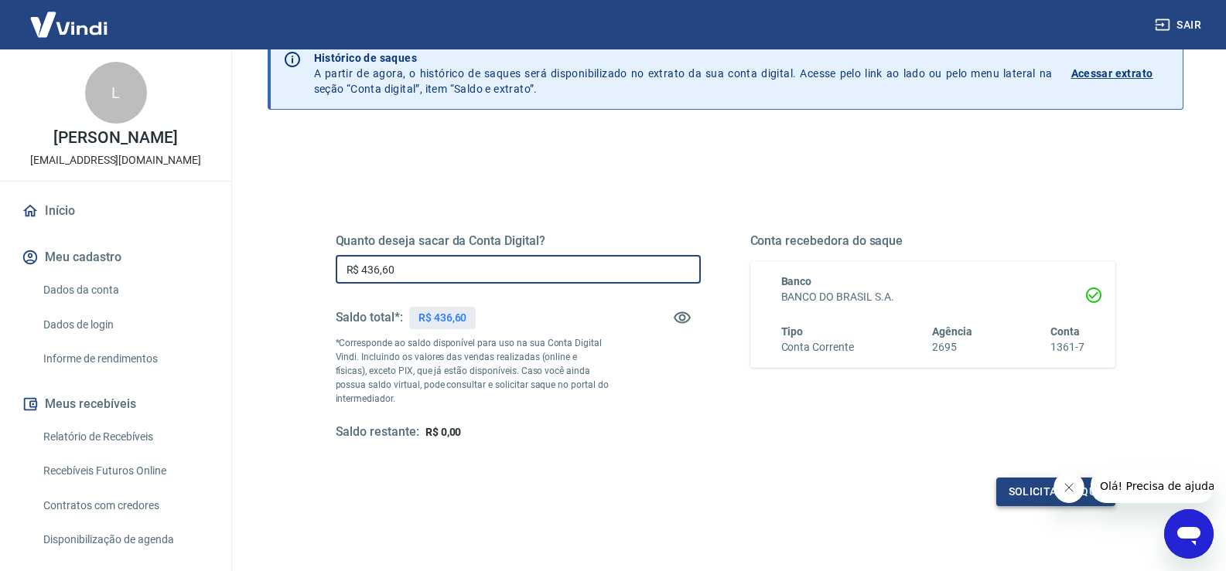
type input "R$ 436,60"
click at [1009, 489] on button "Solicitar saque" at bounding box center [1055, 492] width 119 height 29
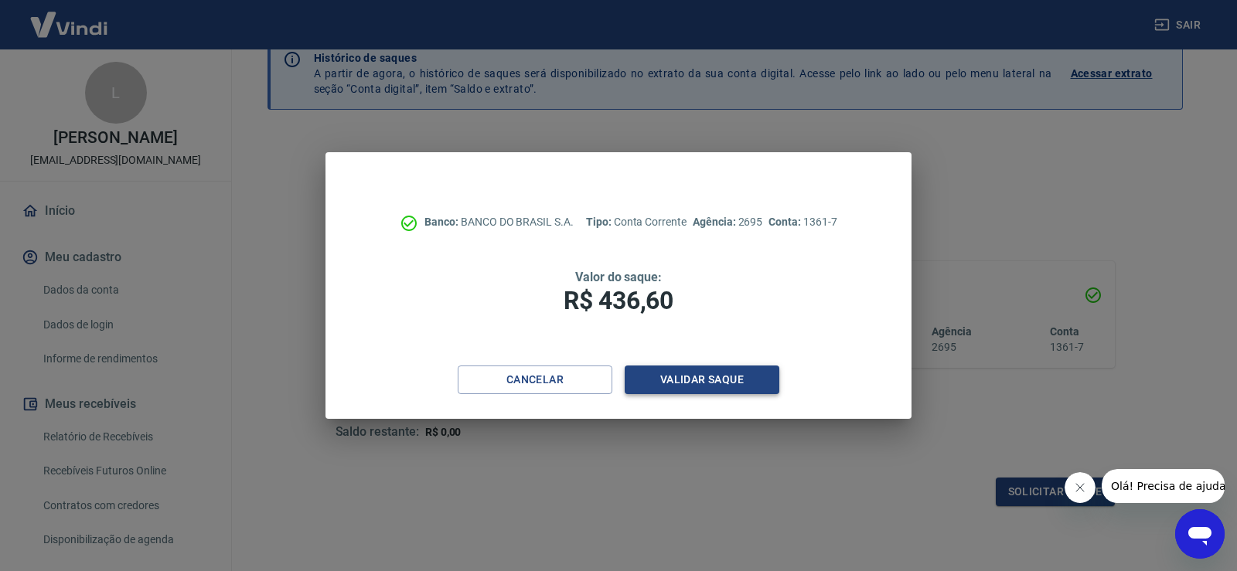
click at [708, 382] on button "Validar saque" at bounding box center [702, 380] width 155 height 29
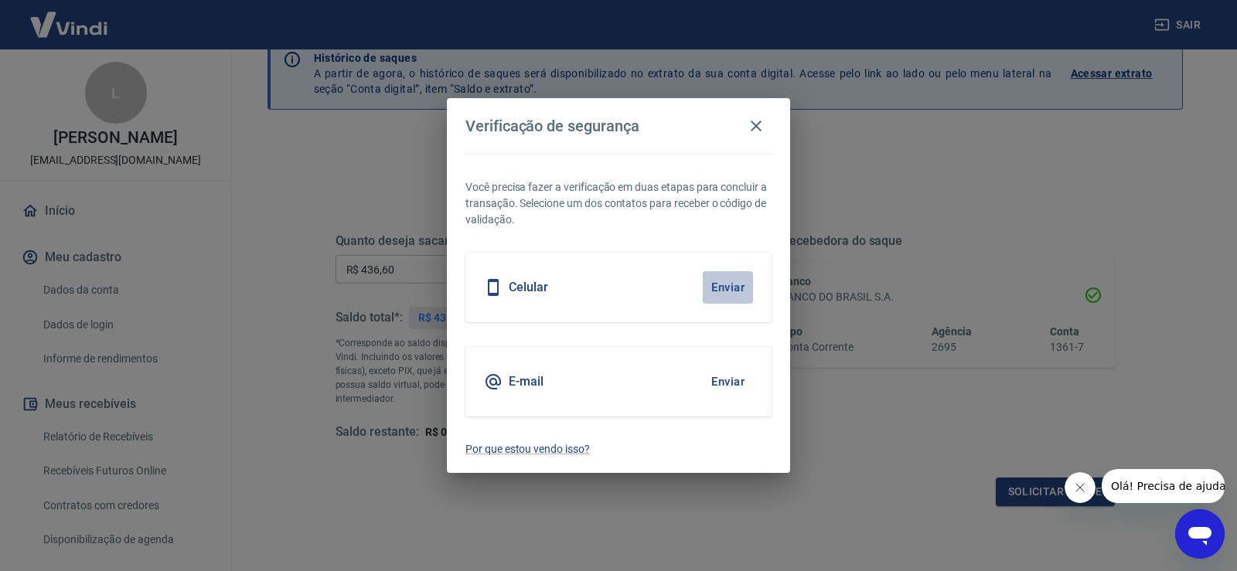
click at [725, 293] on button "Enviar" at bounding box center [728, 287] width 50 height 32
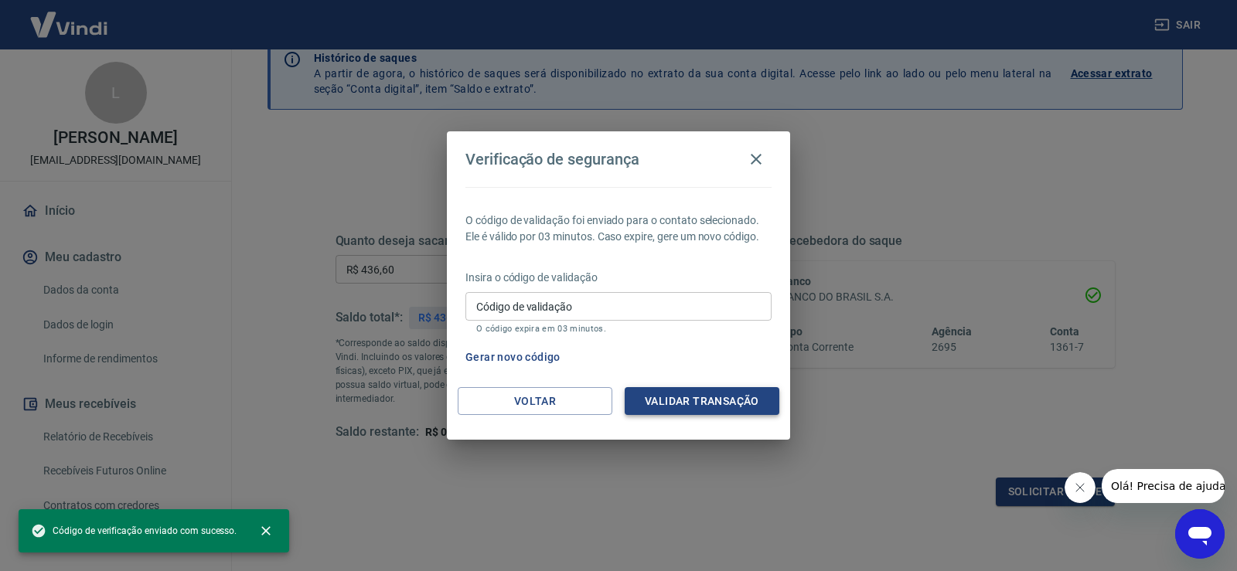
click at [708, 407] on button "Validar transação" at bounding box center [702, 401] width 155 height 29
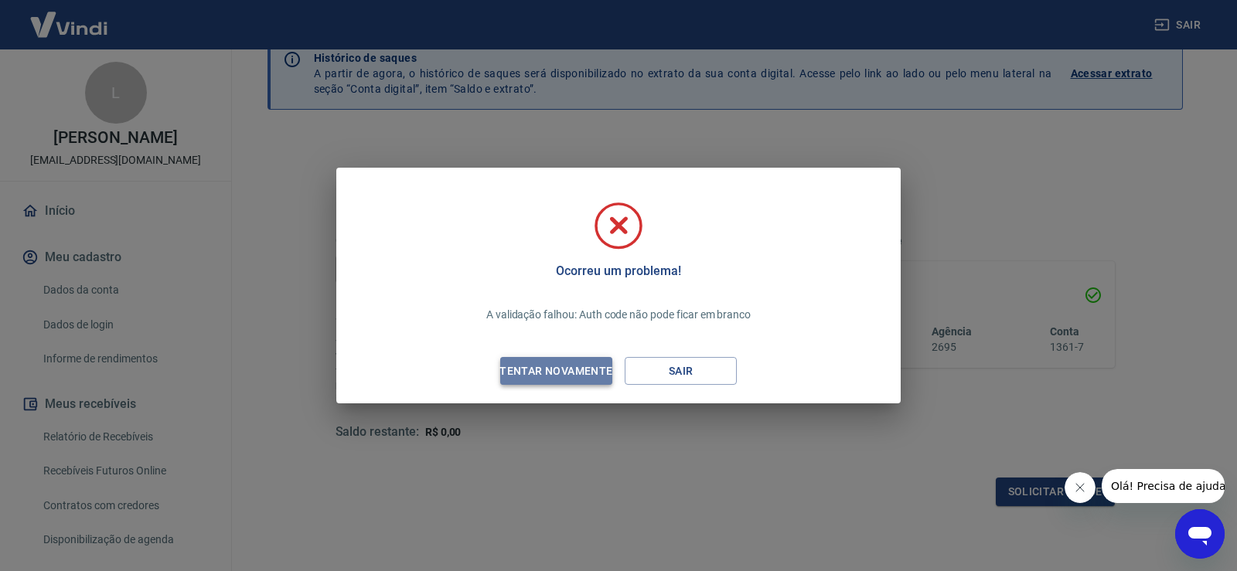
click at [580, 377] on div "Tentar novamente" at bounding box center [556, 371] width 150 height 19
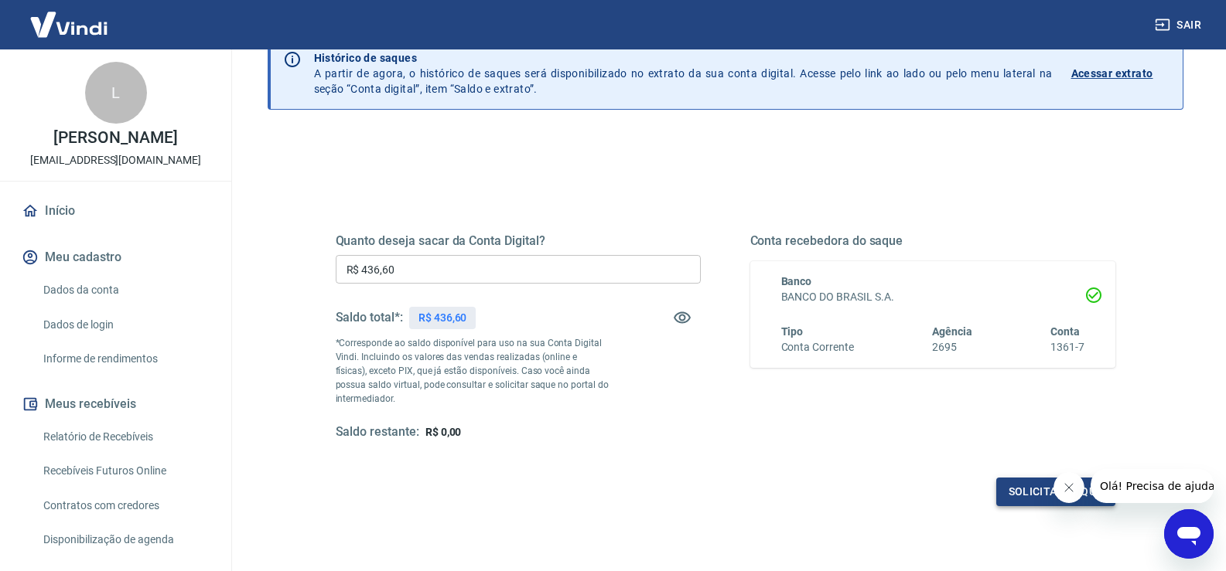
click at [1004, 488] on button "Solicitar saque" at bounding box center [1055, 492] width 119 height 29
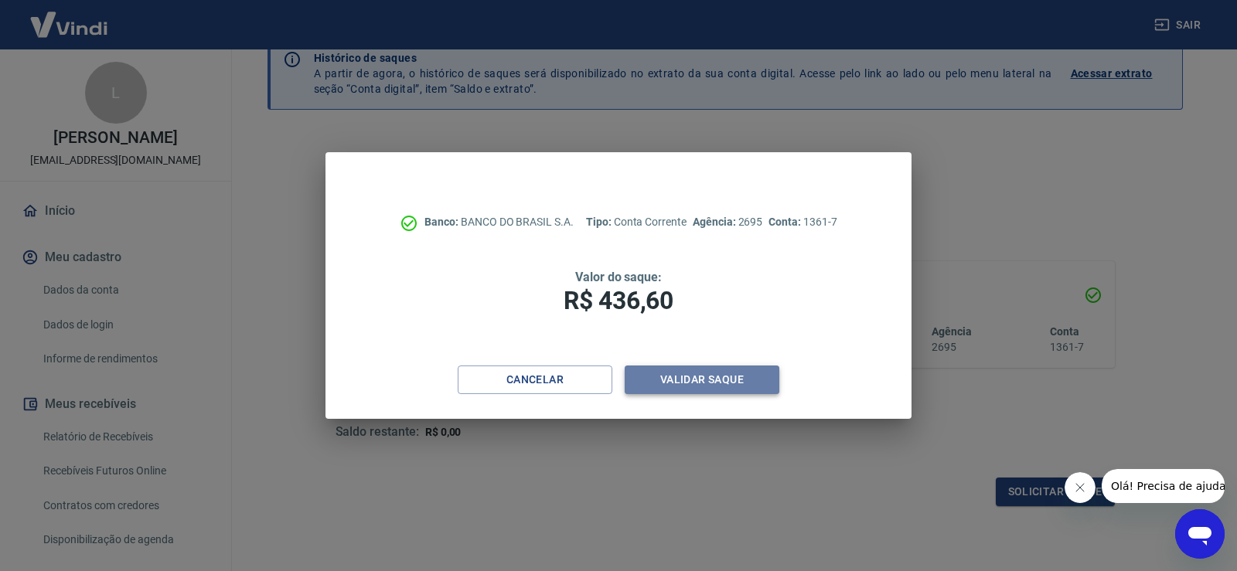
click at [700, 377] on button "Validar saque" at bounding box center [702, 380] width 155 height 29
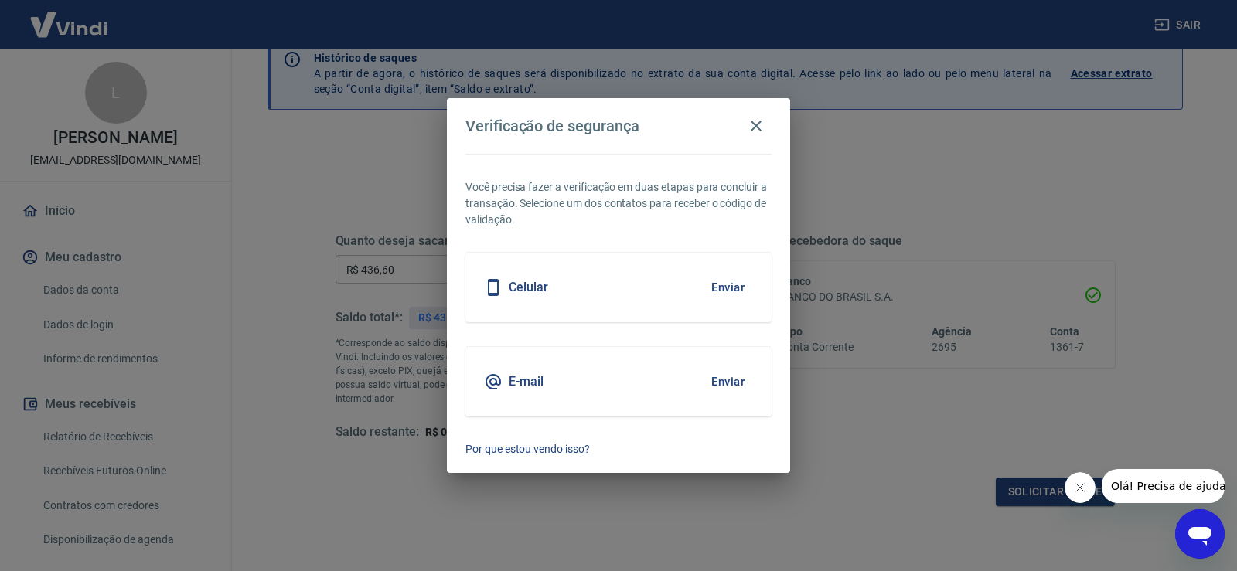
click at [739, 286] on button "Enviar" at bounding box center [728, 287] width 50 height 32
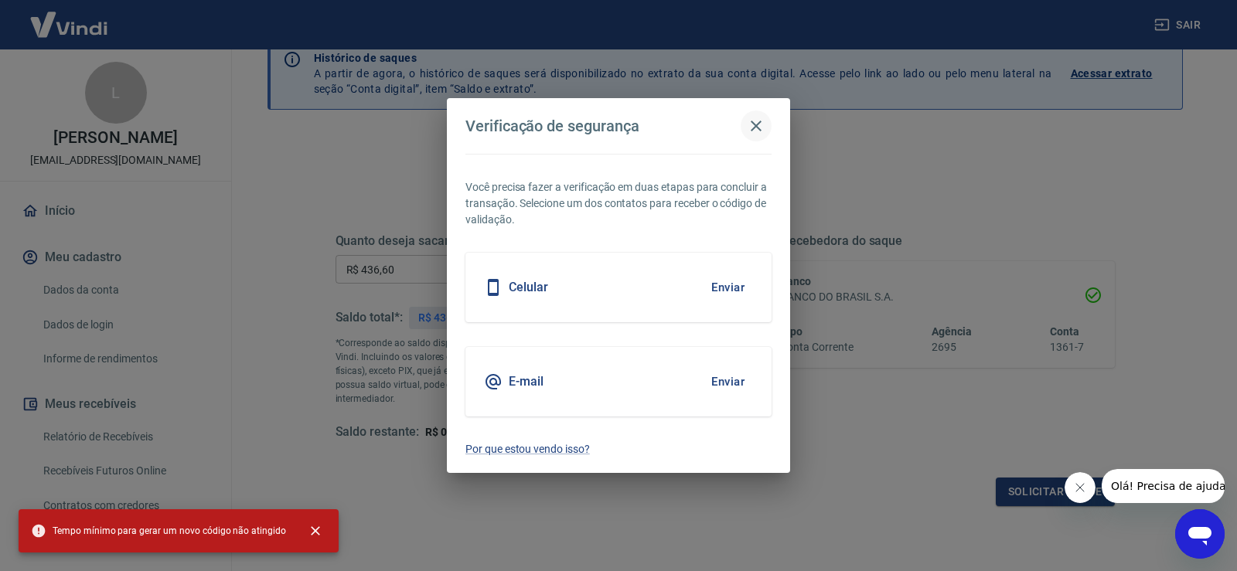
click at [749, 123] on icon "button" at bounding box center [756, 126] width 19 height 19
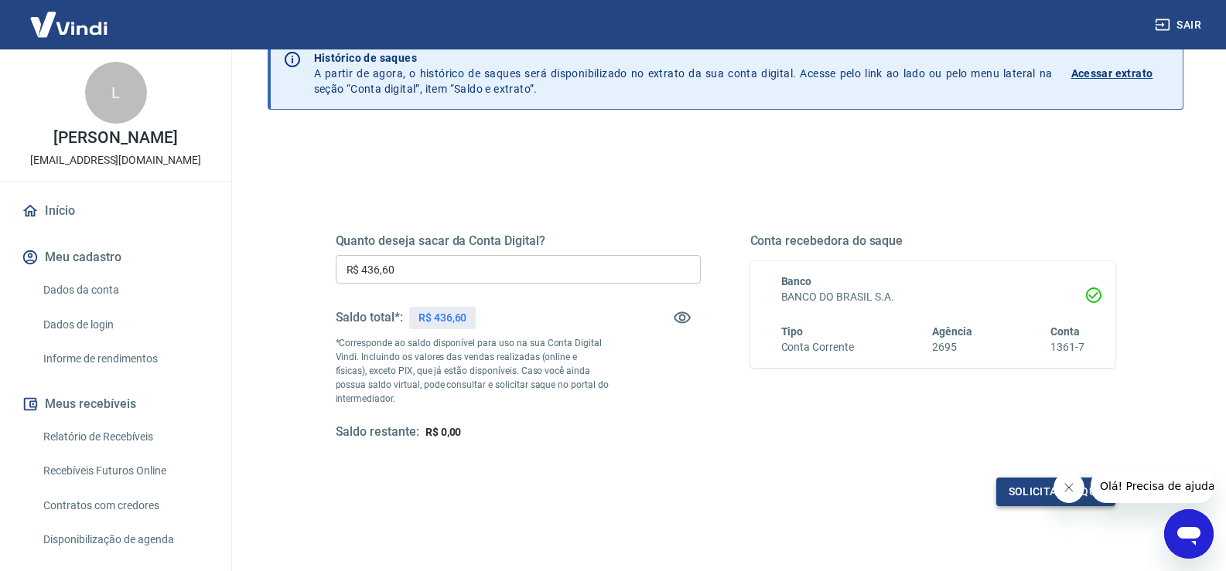
click at [1013, 484] on button "Solicitar saque" at bounding box center [1055, 492] width 119 height 29
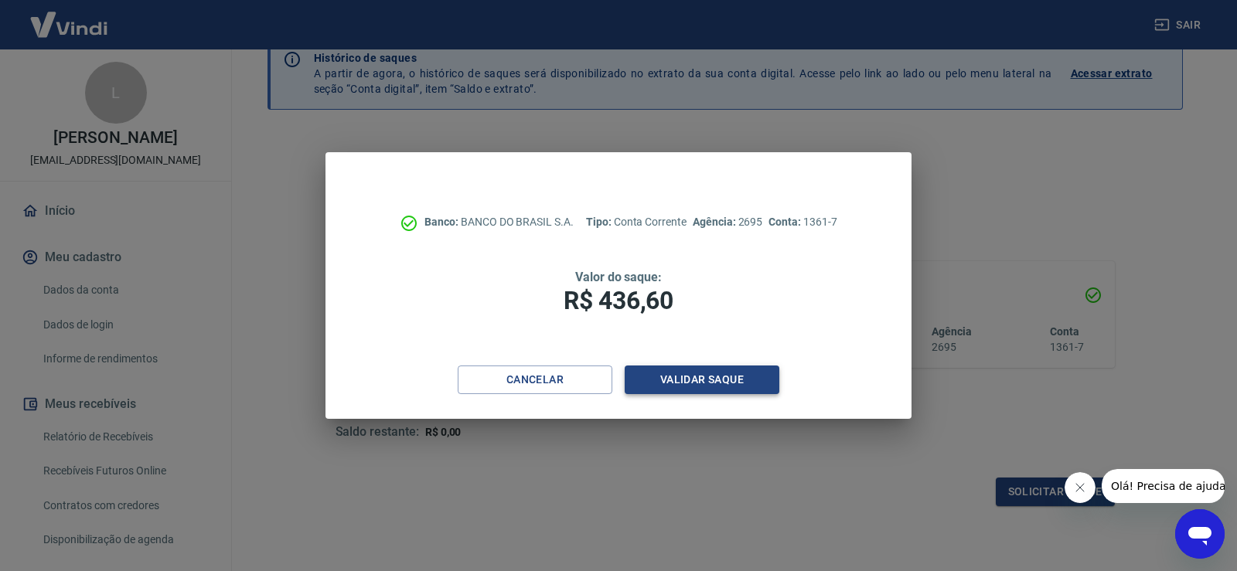
click at [671, 379] on button "Validar saque" at bounding box center [702, 380] width 155 height 29
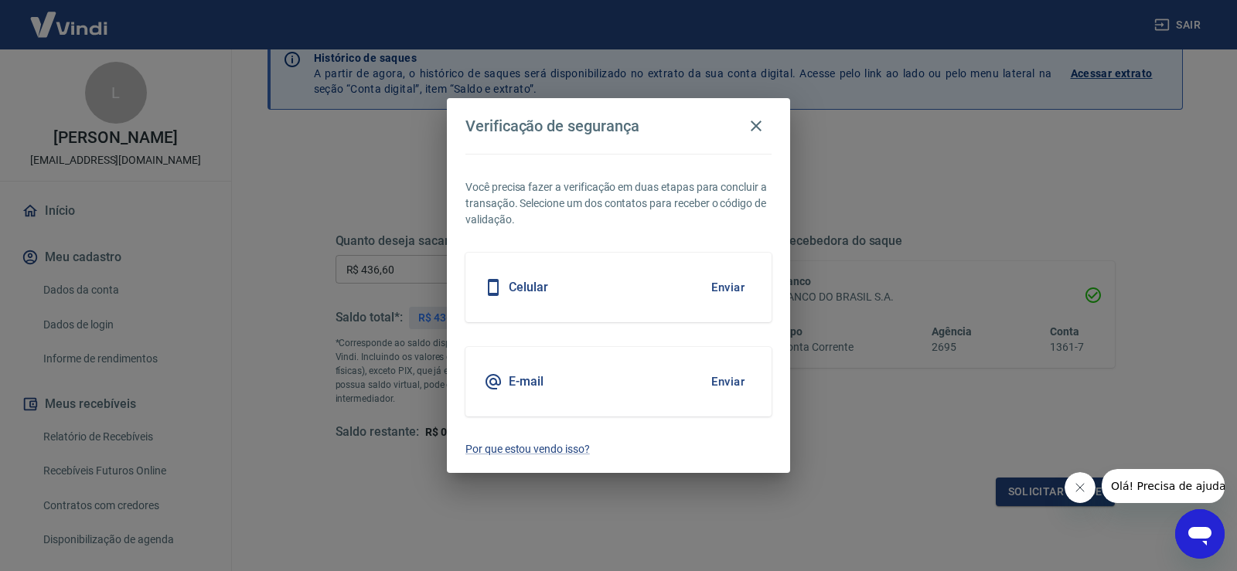
click at [717, 288] on button "Enviar" at bounding box center [728, 287] width 50 height 32
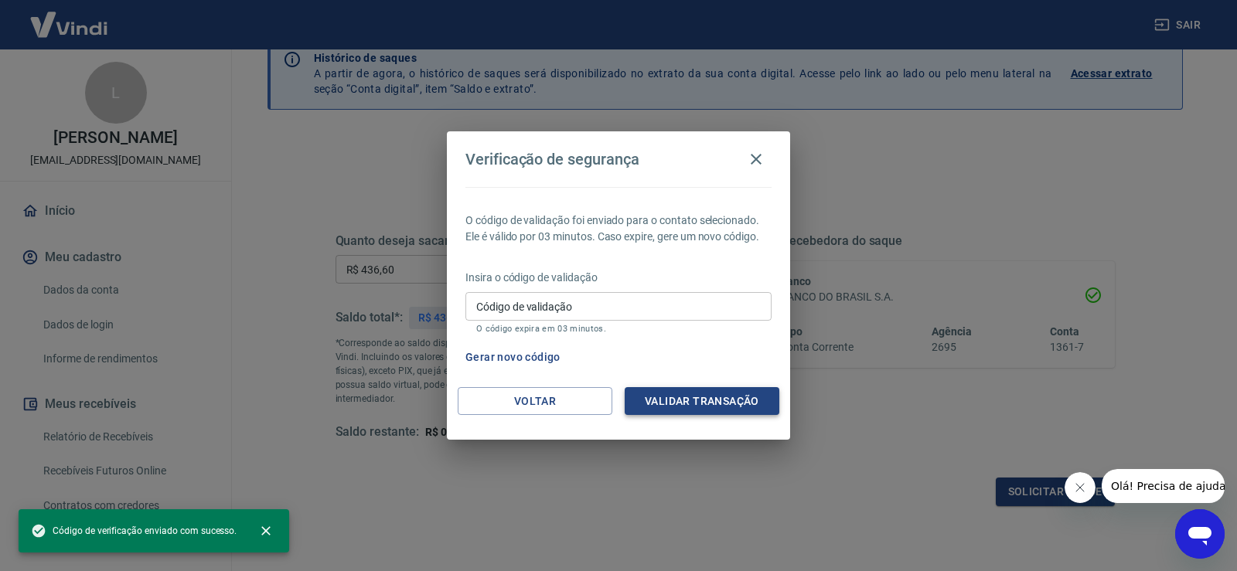
click at [710, 399] on button "Validar transação" at bounding box center [702, 401] width 155 height 29
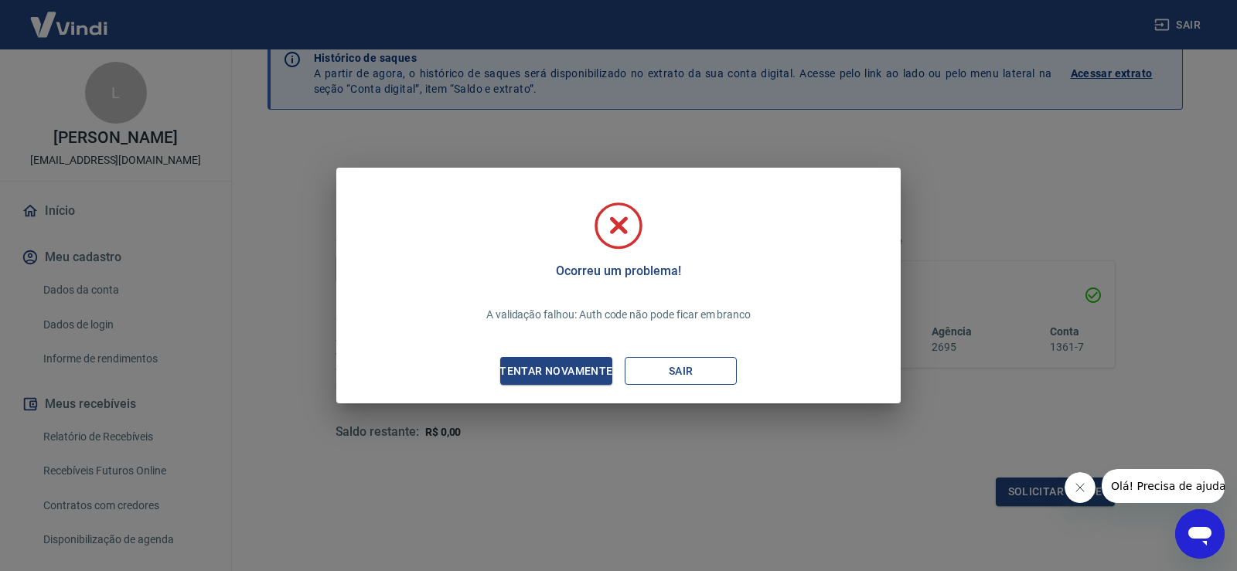
click at [681, 374] on button "Sair" at bounding box center [681, 371] width 112 height 29
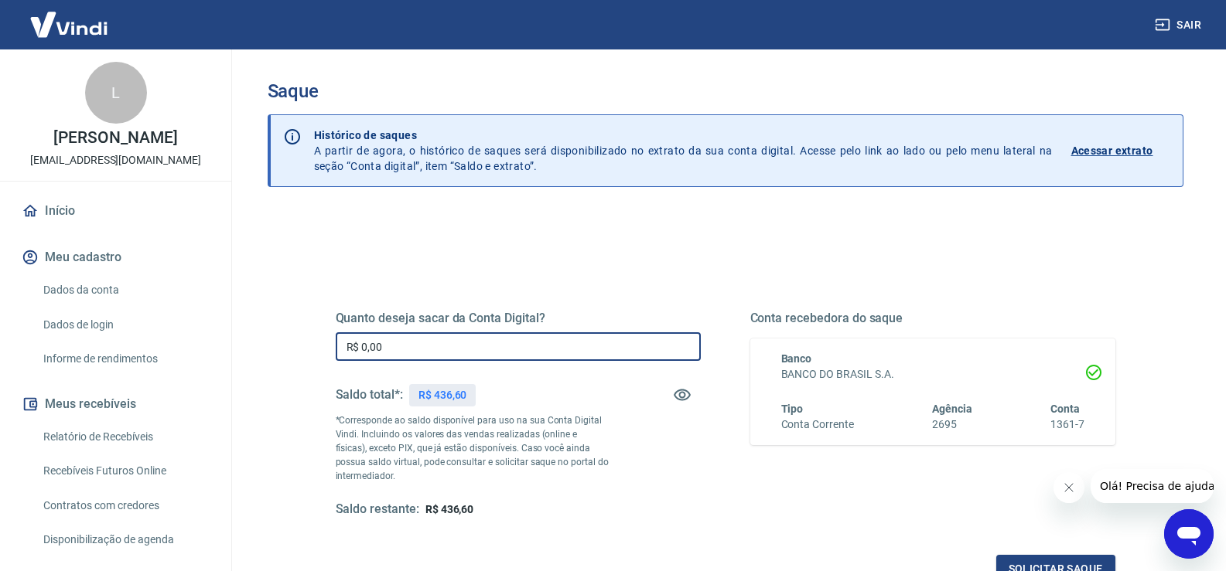
drag, startPoint x: 370, startPoint y: 356, endPoint x: 333, endPoint y: 367, distance: 38.5
click at [333, 367] on div "Quanto deseja sacar da Conta Digital? R$ 0,00 ​ Saldo total*: R$ 436,60 *Corres…" at bounding box center [725, 423] width 817 height 360
paste input "text"
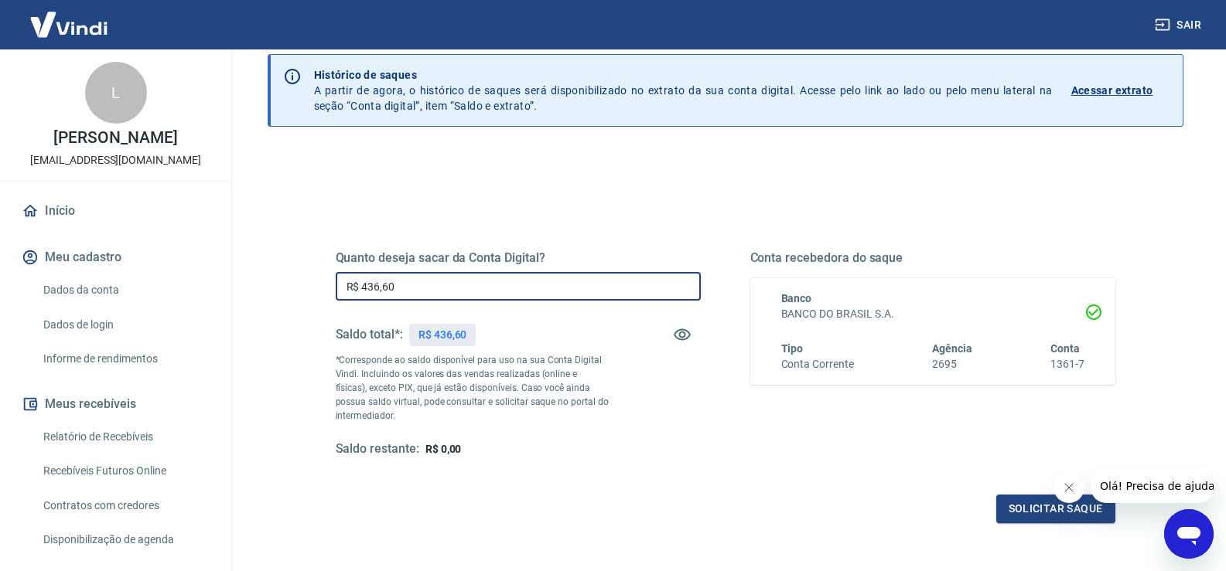
scroll to position [155, 0]
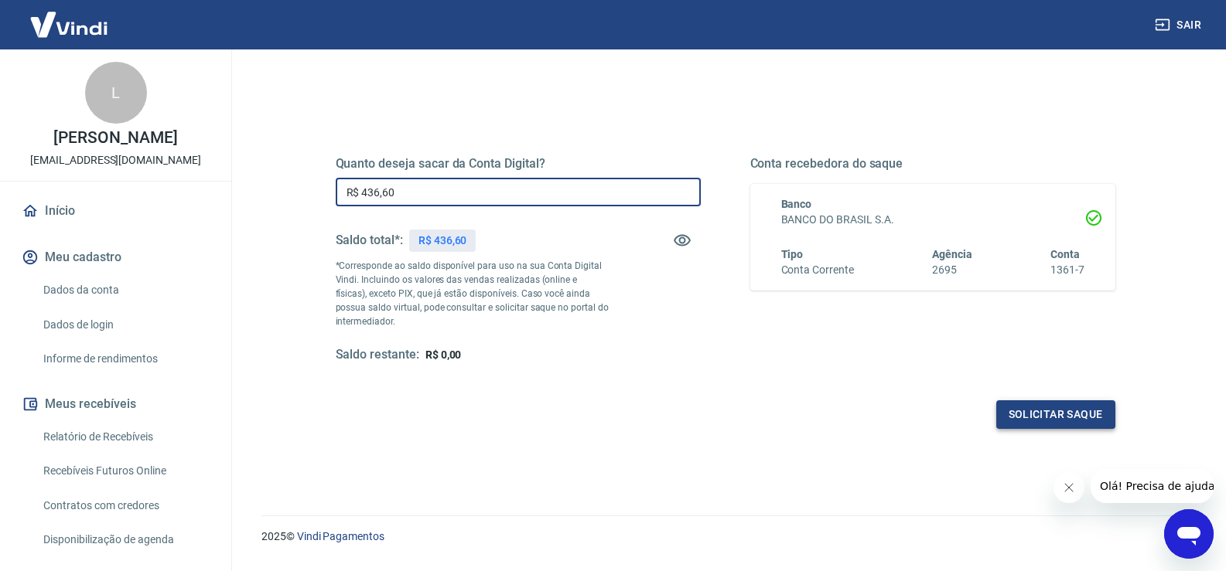
type input "R$ 436,60"
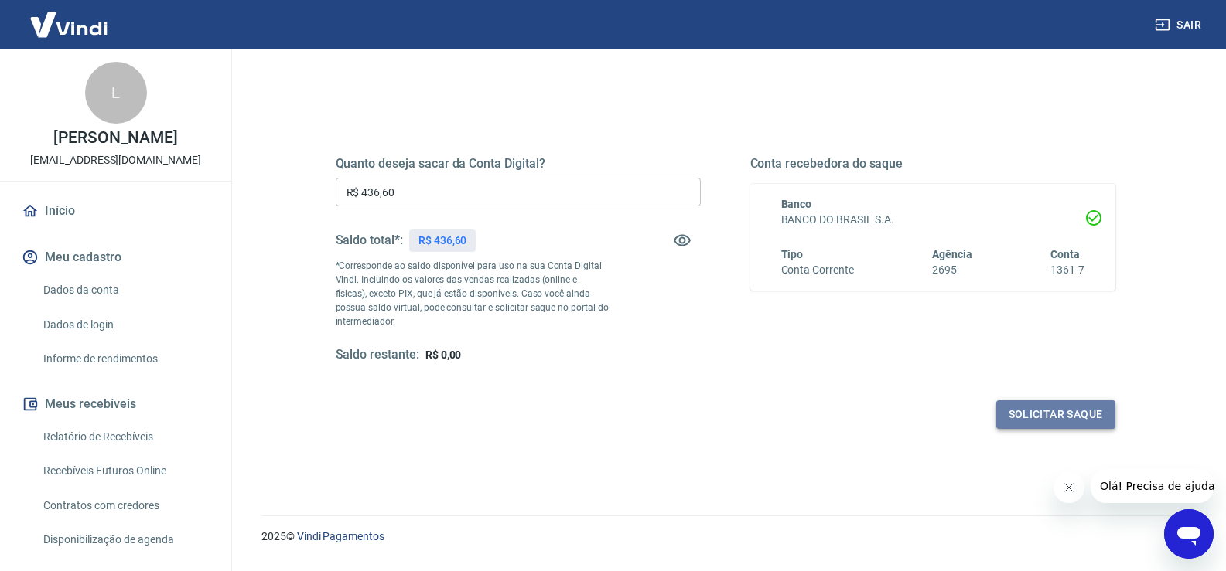
click at [1042, 418] on button "Solicitar saque" at bounding box center [1055, 415] width 119 height 29
